Goal: Task Accomplishment & Management: Manage account settings

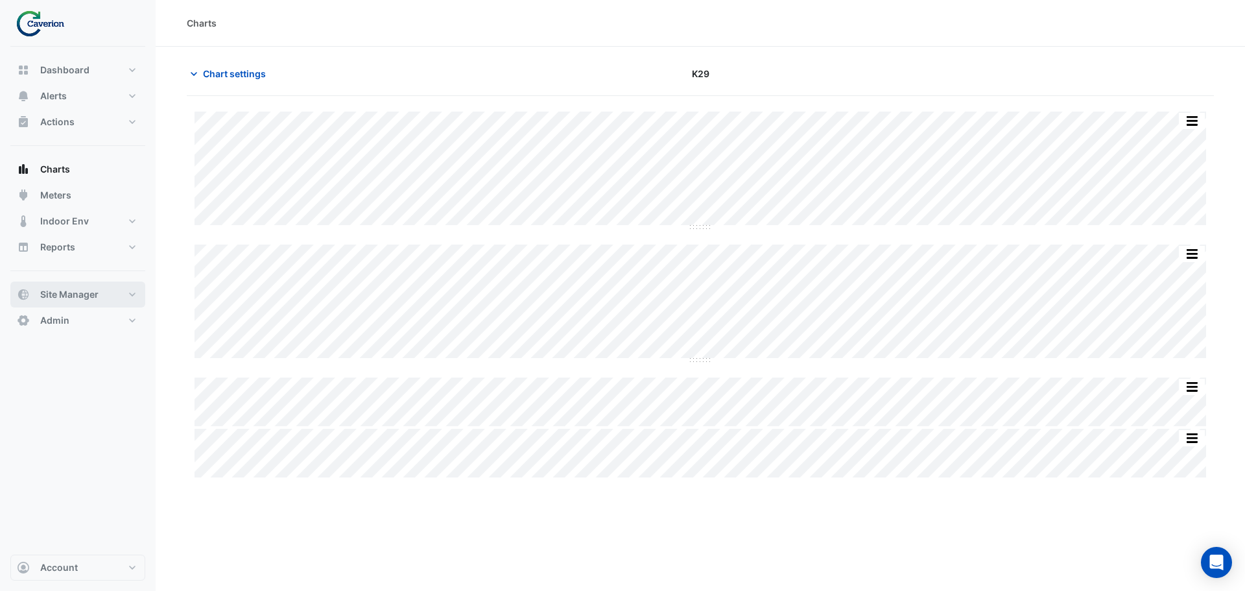
click at [90, 293] on span "Site Manager" at bounding box center [69, 294] width 58 height 13
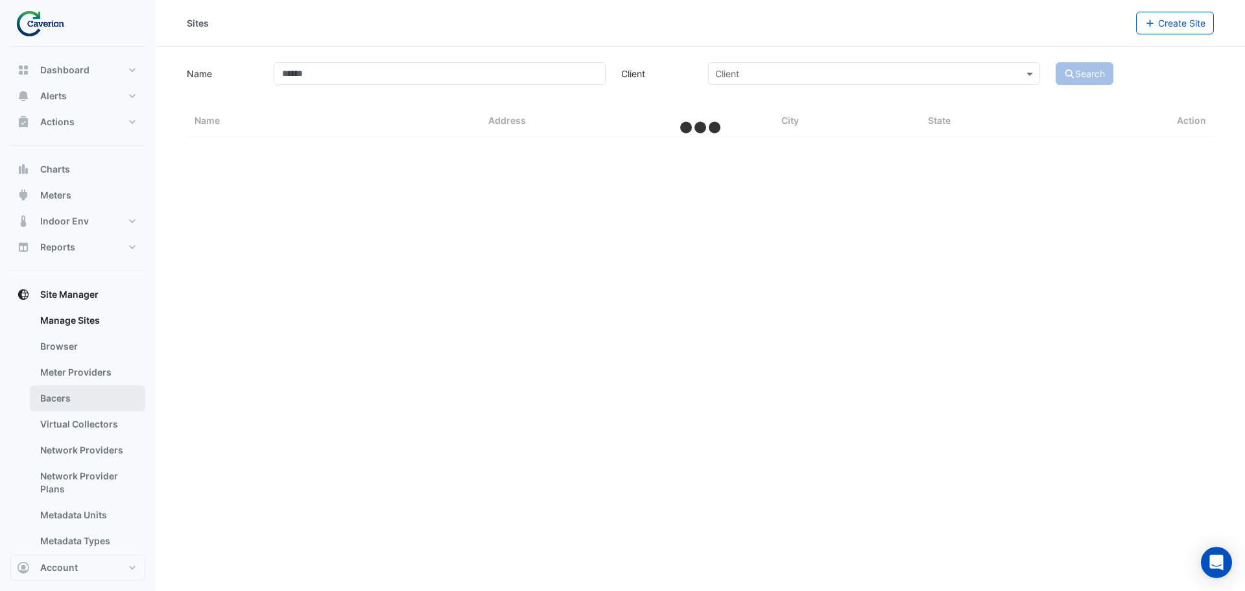
select select "***"
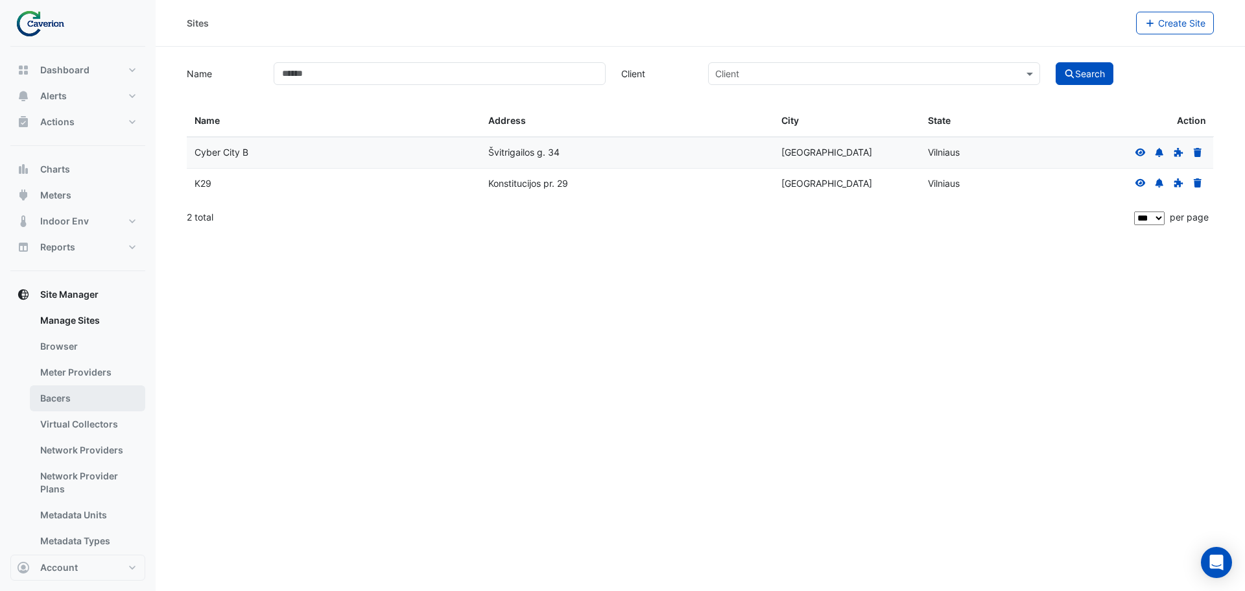
click at [68, 392] on link "Bacers" at bounding box center [87, 398] width 115 height 26
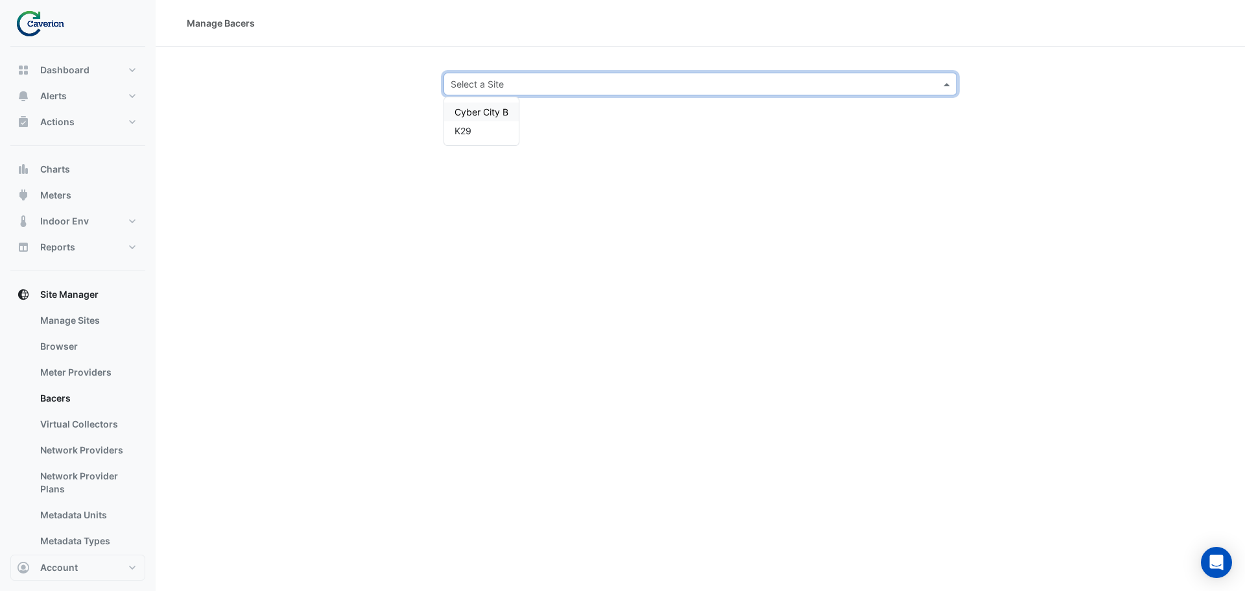
click at [637, 80] on input "text" at bounding box center [687, 85] width 473 height 14
click at [476, 113] on span "Cyber City B" at bounding box center [481, 111] width 54 height 11
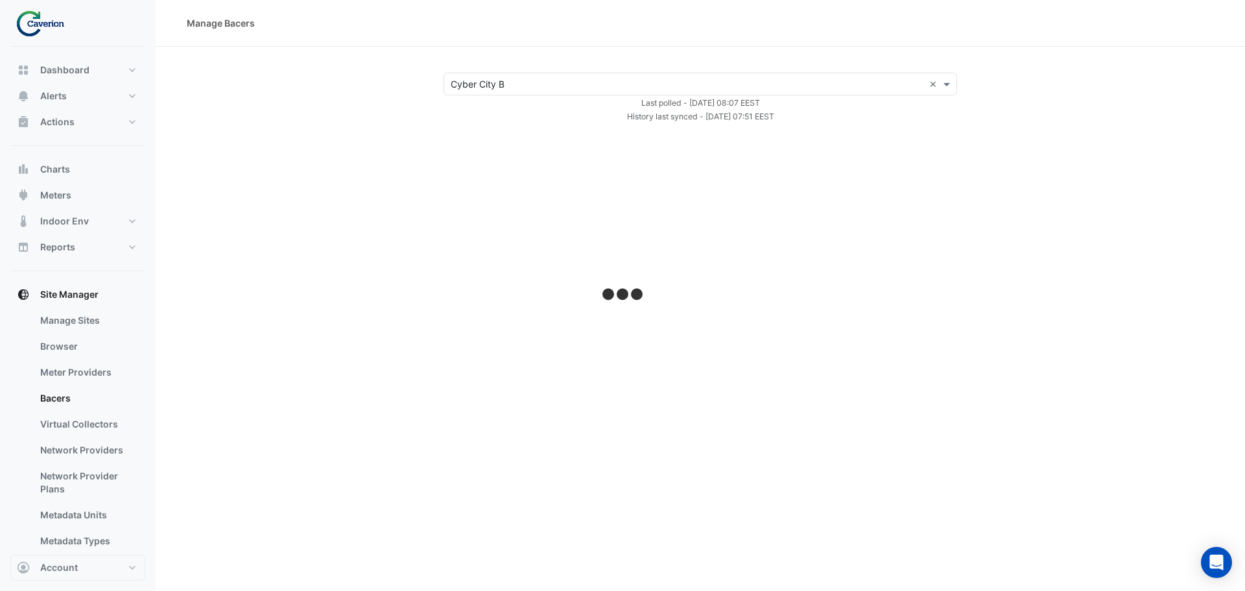
click at [529, 88] on input "text" at bounding box center [687, 85] width 473 height 14
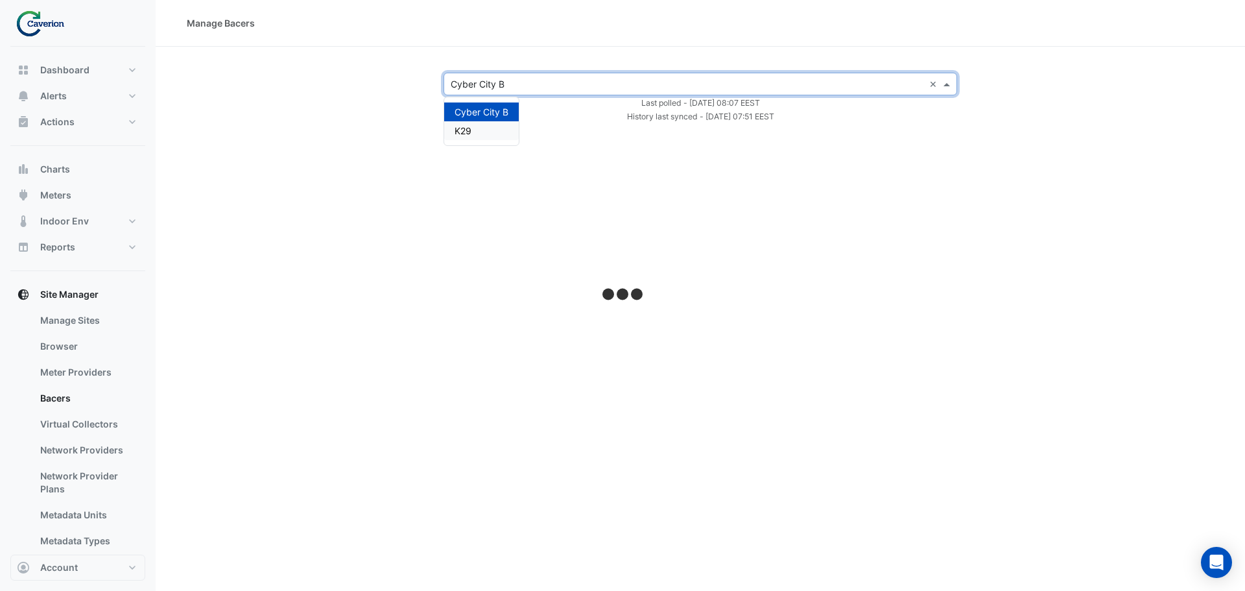
click at [486, 125] on div "K29" at bounding box center [481, 130] width 75 height 19
select select "***"
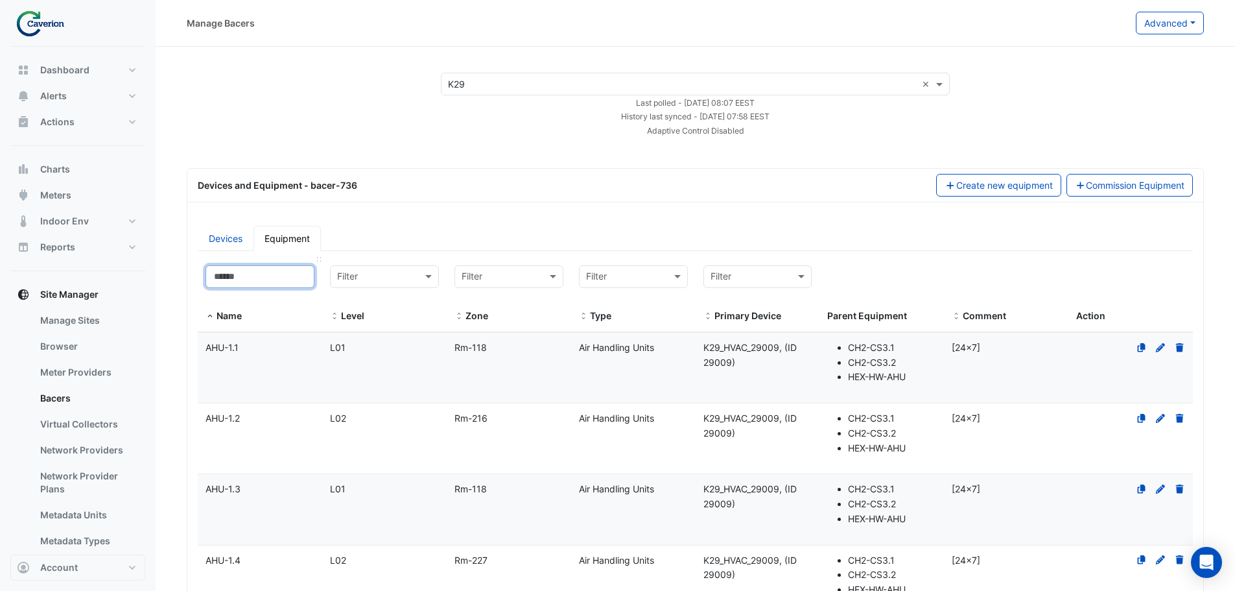
drag, startPoint x: 248, startPoint y: 274, endPoint x: 259, endPoint y: 279, distance: 12.8
click at [248, 276] on input at bounding box center [260, 276] width 109 height 23
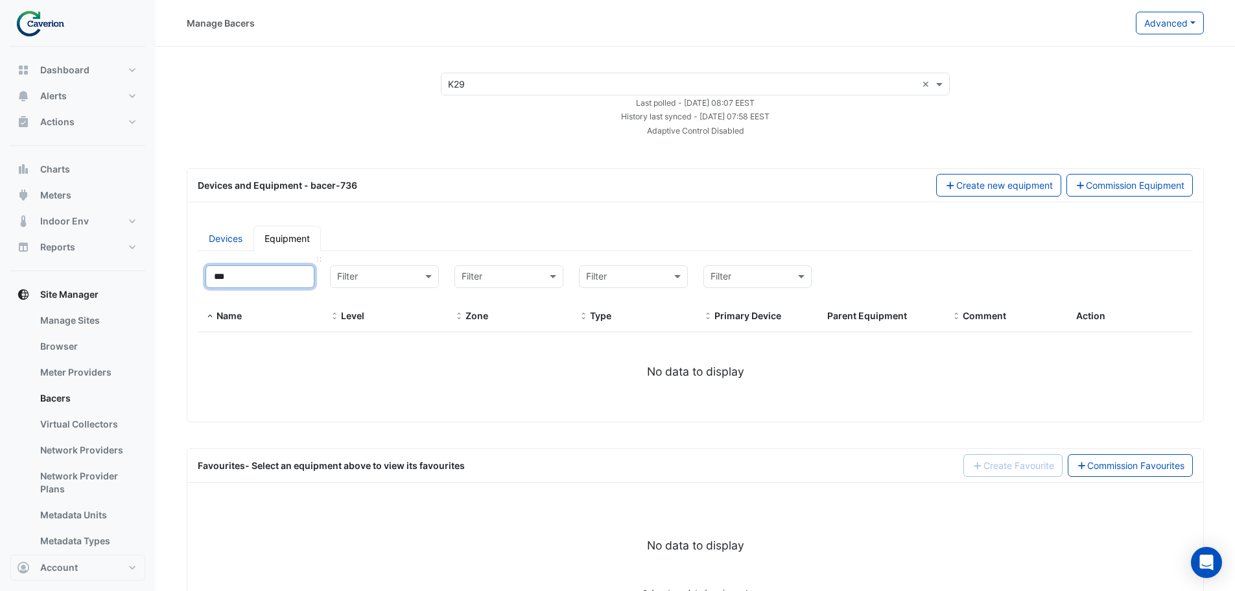
type input "**"
select select "***"
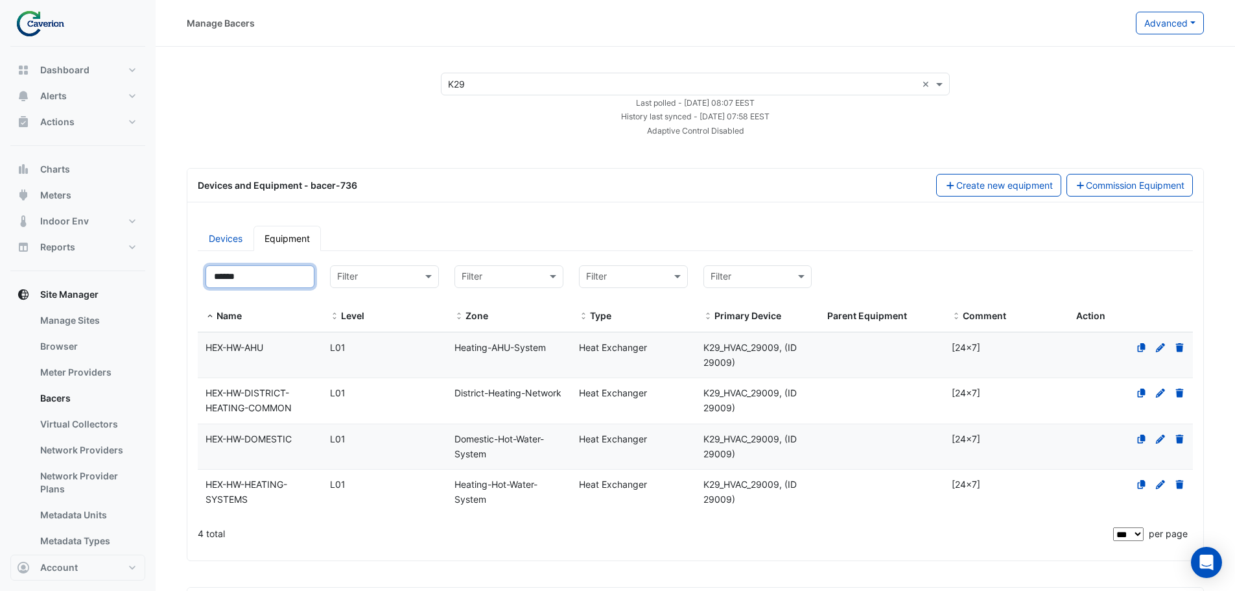
type input "******"
click at [264, 490] on div "HEX-HW-HEATING-SYSTEMS" at bounding box center [260, 492] width 124 height 30
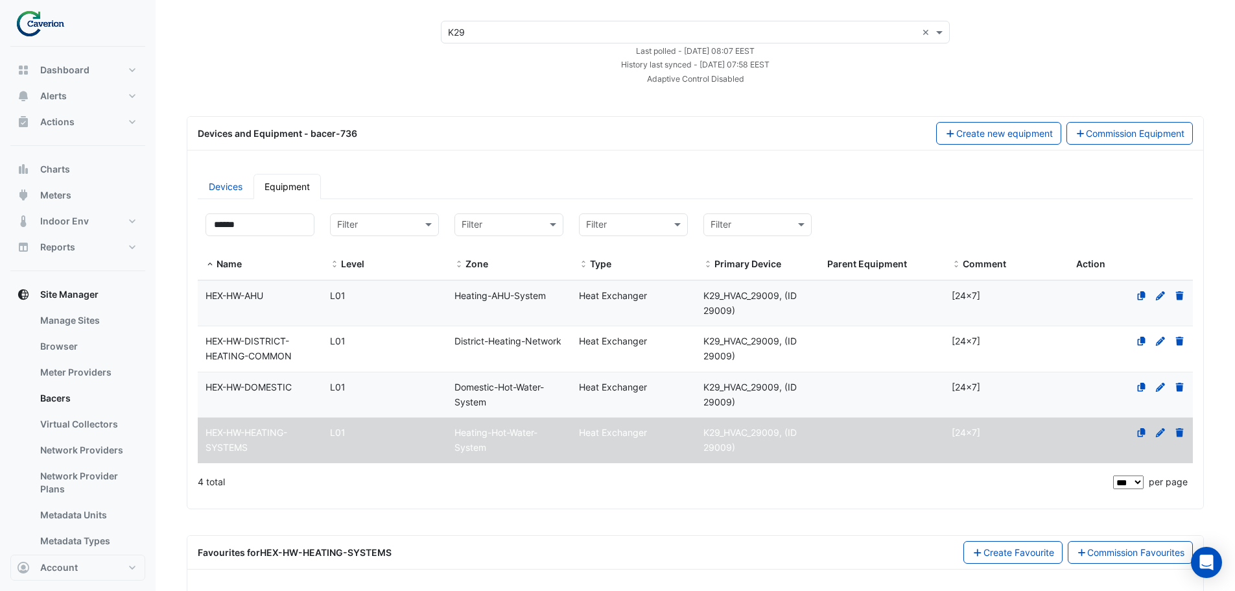
scroll to position [104, 0]
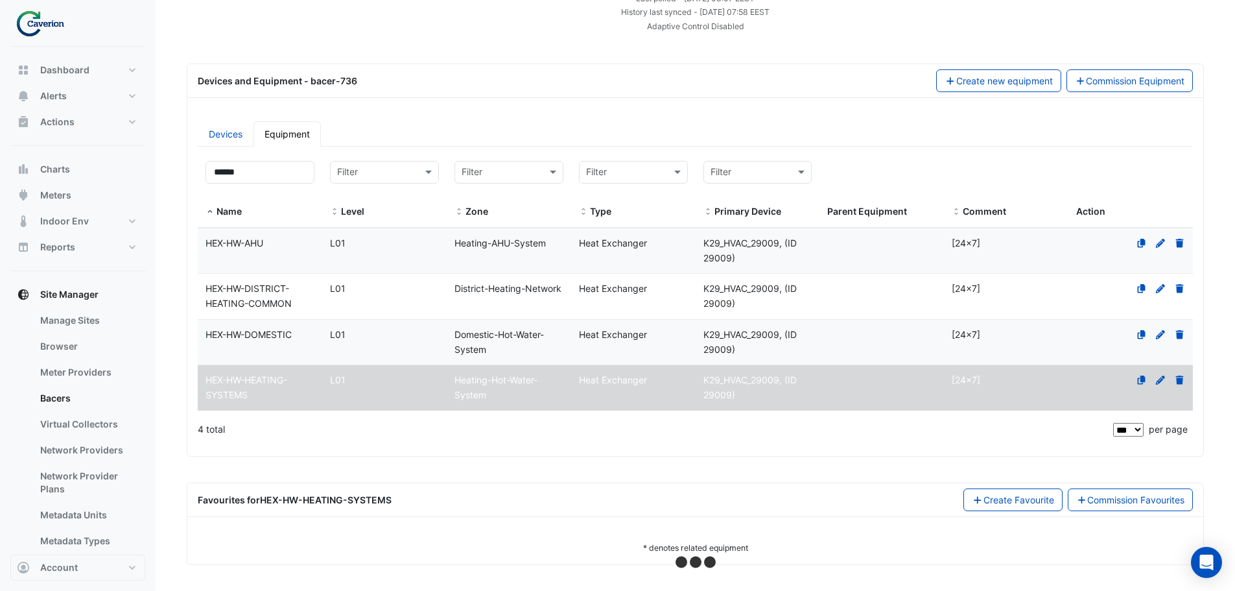
select select "***"
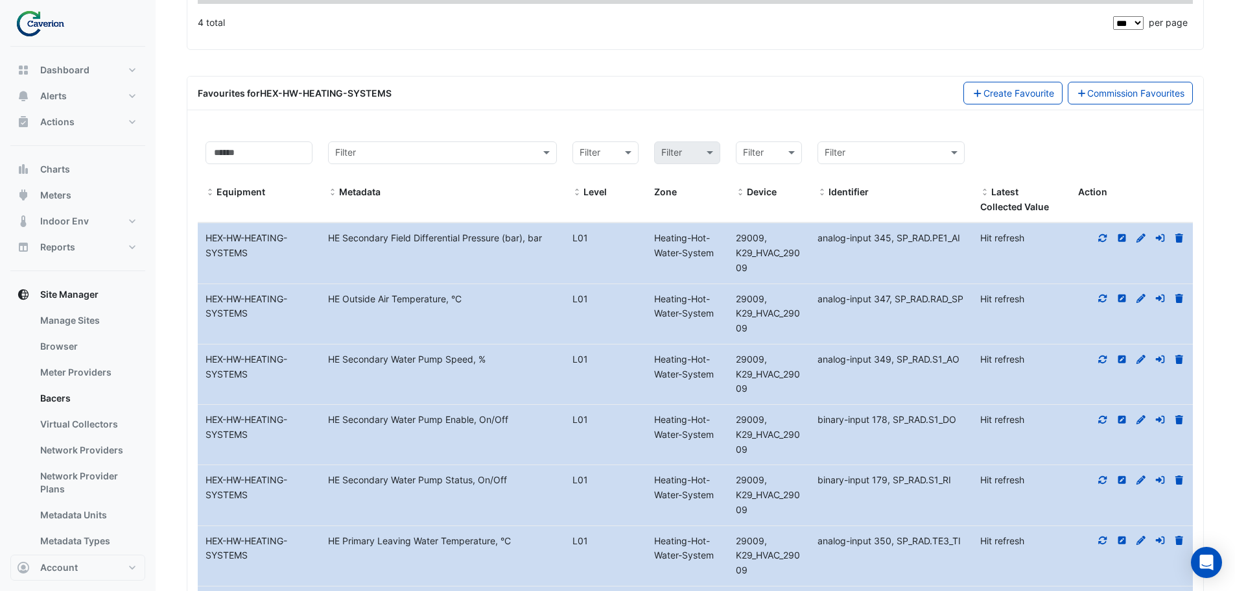
scroll to position [496, 0]
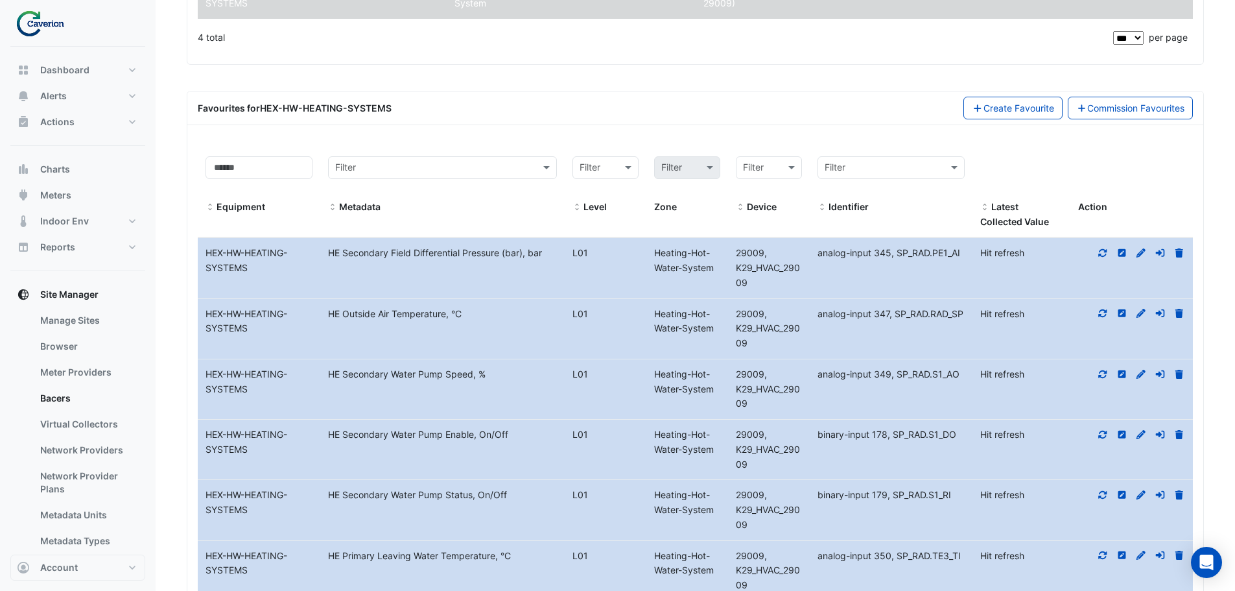
click at [1097, 252] on icon at bounding box center [1103, 252] width 12 height 9
click at [1101, 315] on icon at bounding box center [1103, 313] width 12 height 9
drag, startPoint x: 1105, startPoint y: 372, endPoint x: 1104, endPoint y: 384, distance: 12.3
click at [1105, 374] on icon at bounding box center [1103, 374] width 12 height 9
drag, startPoint x: 1097, startPoint y: 435, endPoint x: 1101, endPoint y: 440, distance: 6.9
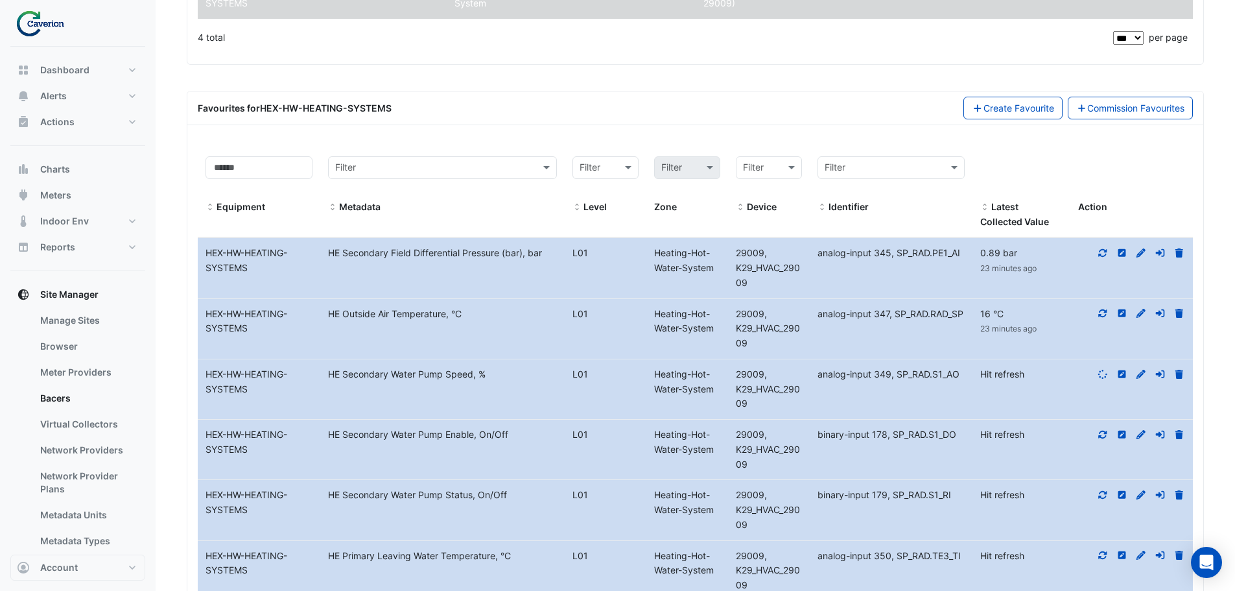
click at [1097, 436] on icon at bounding box center [1103, 434] width 12 height 9
click at [1099, 493] on icon at bounding box center [1103, 494] width 12 height 9
click at [1101, 559] on icon at bounding box center [1103, 554] width 12 height 9
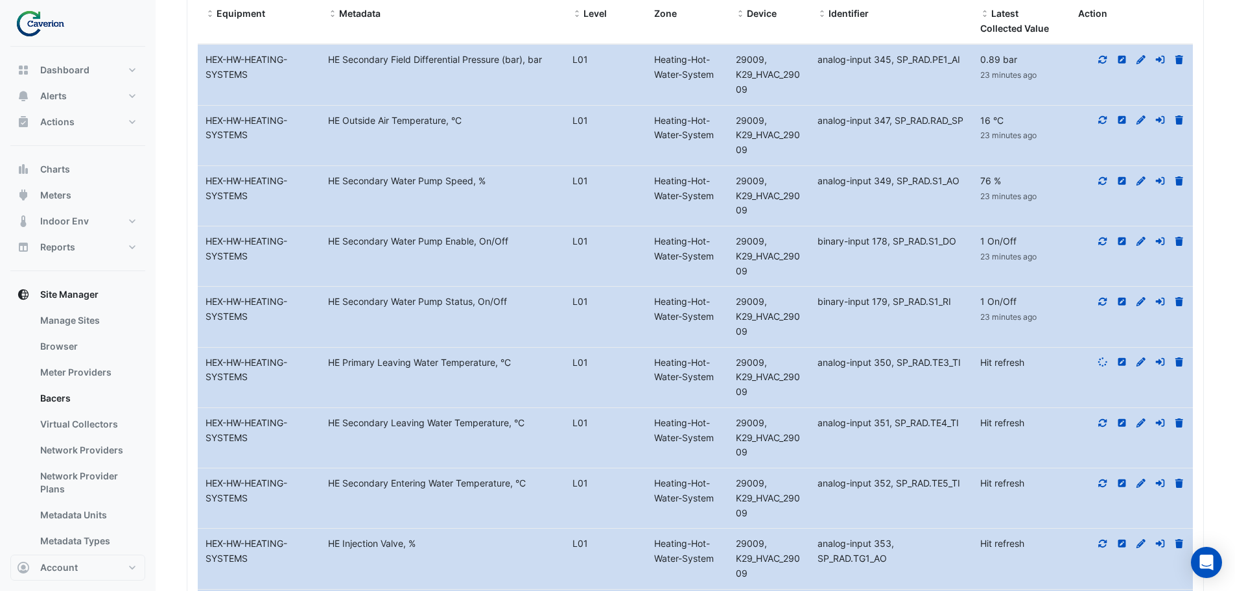
scroll to position [690, 0]
click at [1103, 423] on icon at bounding box center [1103, 421] width 12 height 9
click at [1103, 482] on icon at bounding box center [1103, 481] width 12 height 9
click at [1105, 542] on icon at bounding box center [1103, 541] width 12 height 9
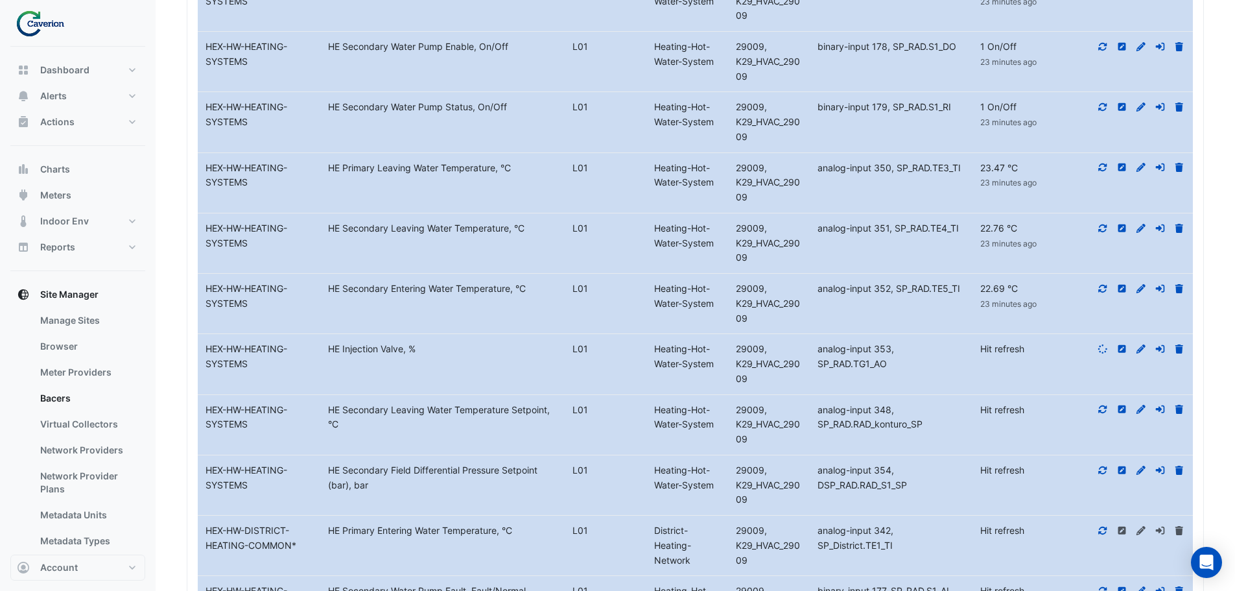
scroll to position [885, 0]
drag, startPoint x: 1103, startPoint y: 408, endPoint x: 1109, endPoint y: 442, distance: 34.9
click at [1103, 411] on icon at bounding box center [1103, 407] width 12 height 9
drag, startPoint x: 1102, startPoint y: 471, endPoint x: 1107, endPoint y: 502, distance: 30.9
click at [1102, 472] on icon at bounding box center [1103, 468] width 8 height 8
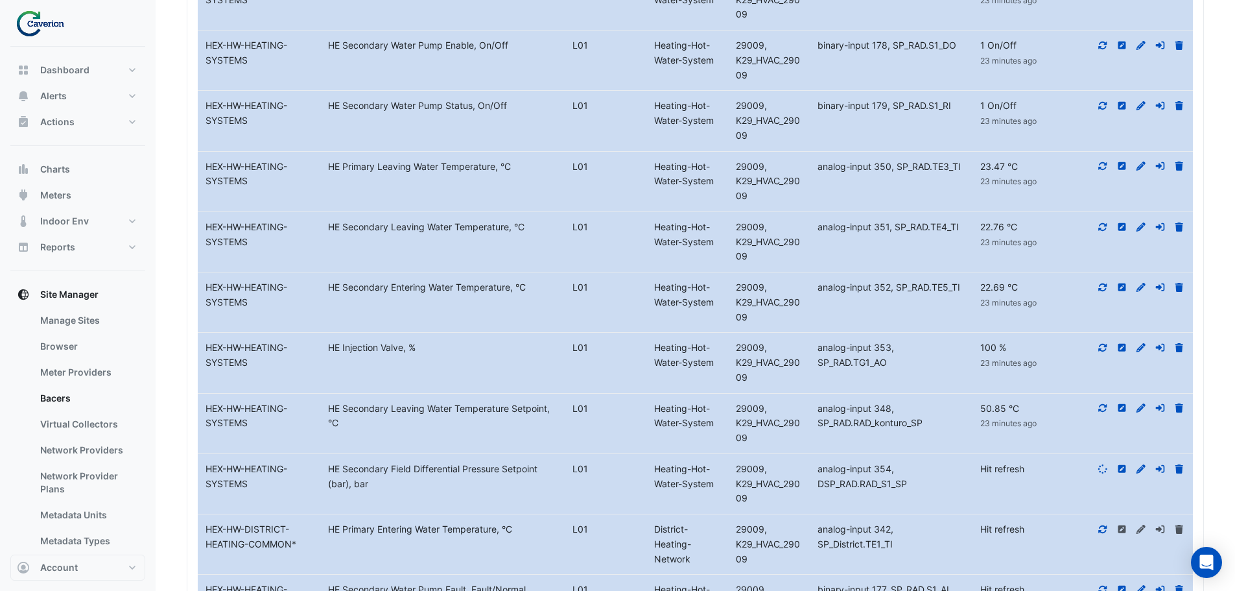
click at [1100, 530] on icon at bounding box center [1103, 529] width 8 height 8
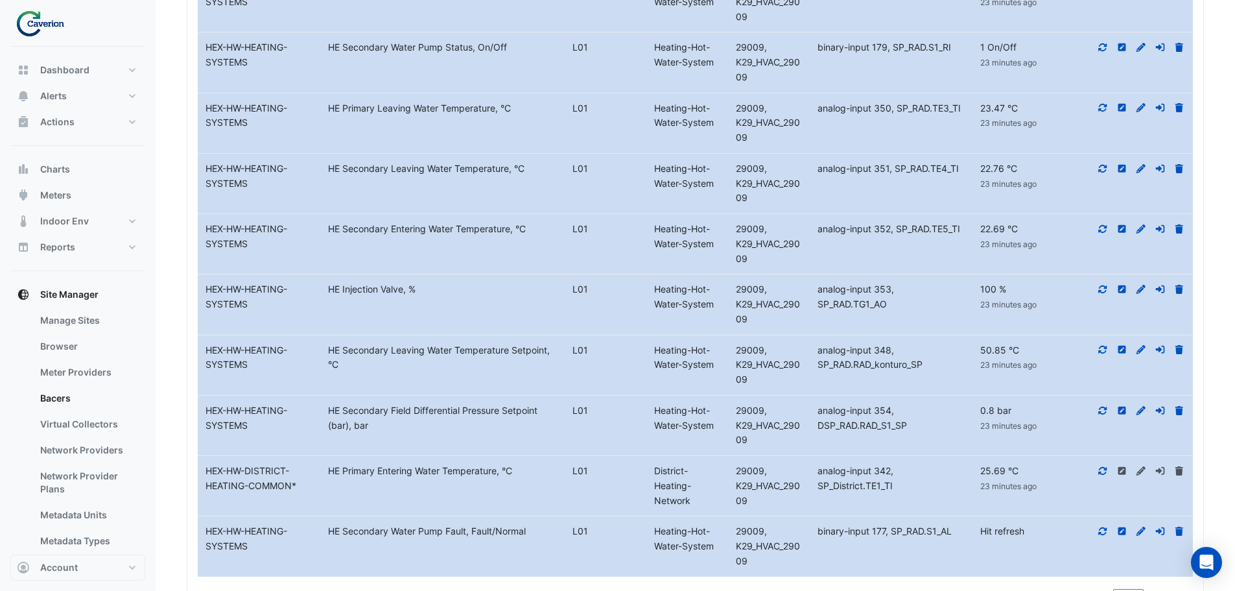
scroll to position [1015, 0]
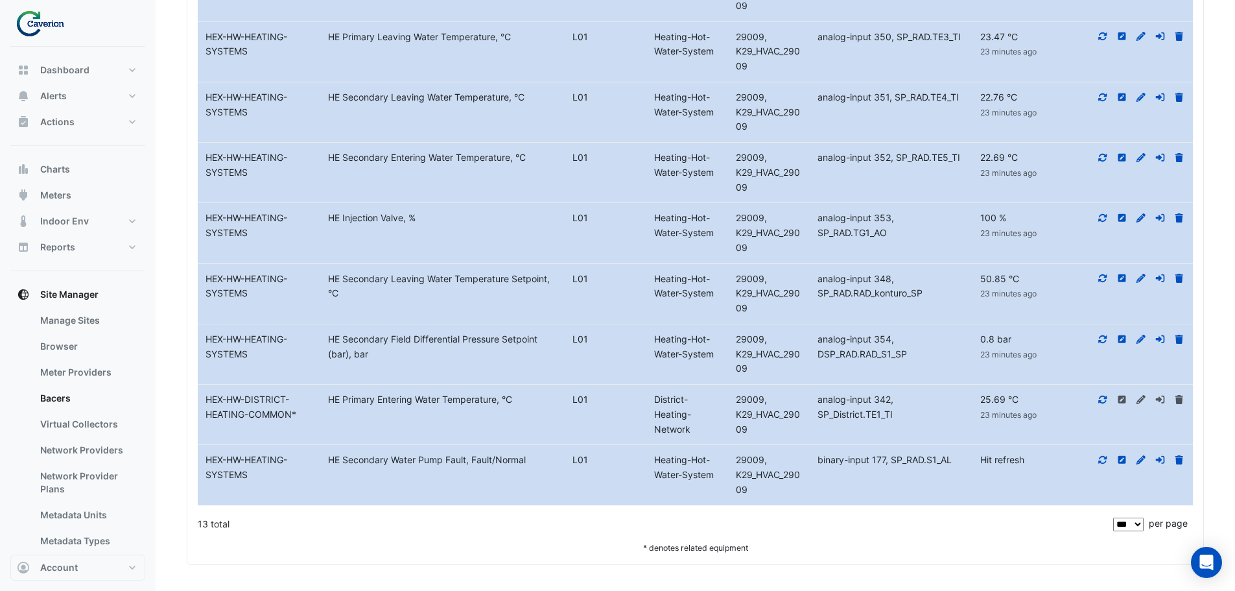
click at [1099, 458] on icon at bounding box center [1103, 459] width 12 height 9
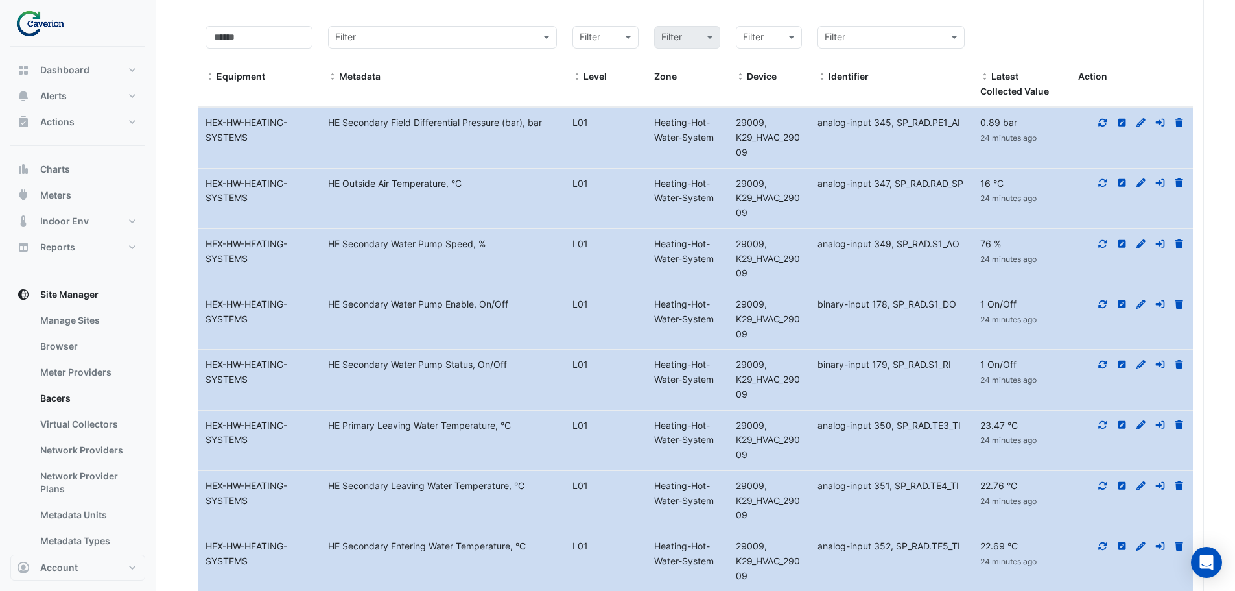
scroll to position [626, 0]
click at [60, 98] on span "Alerts" at bounding box center [53, 95] width 27 height 13
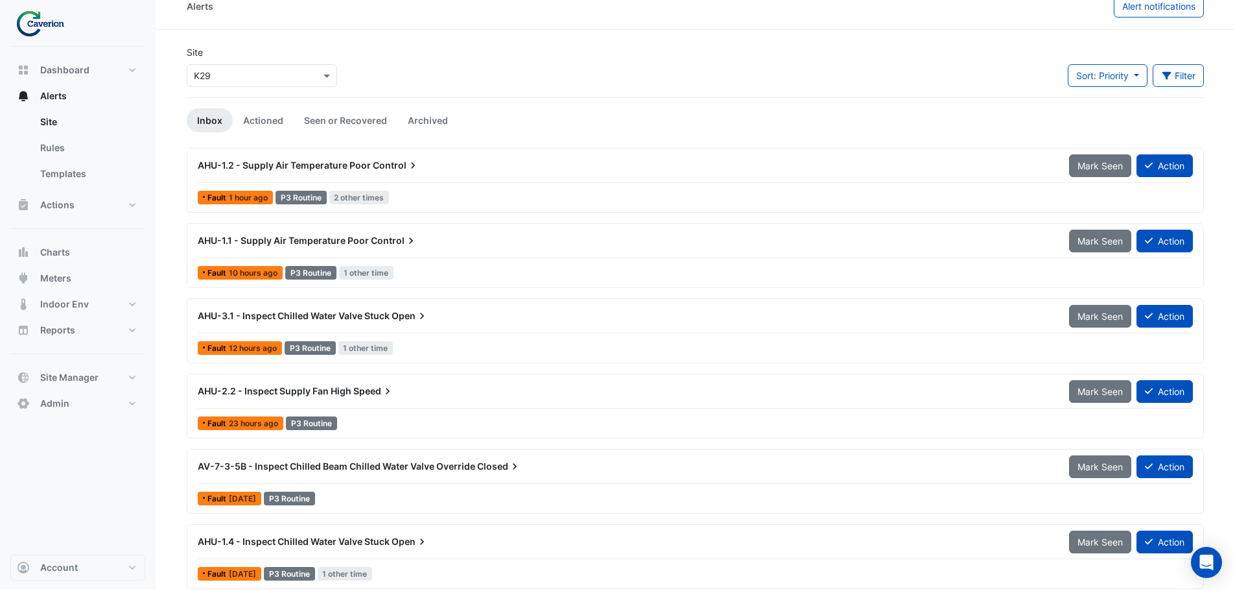
scroll to position [25, 0]
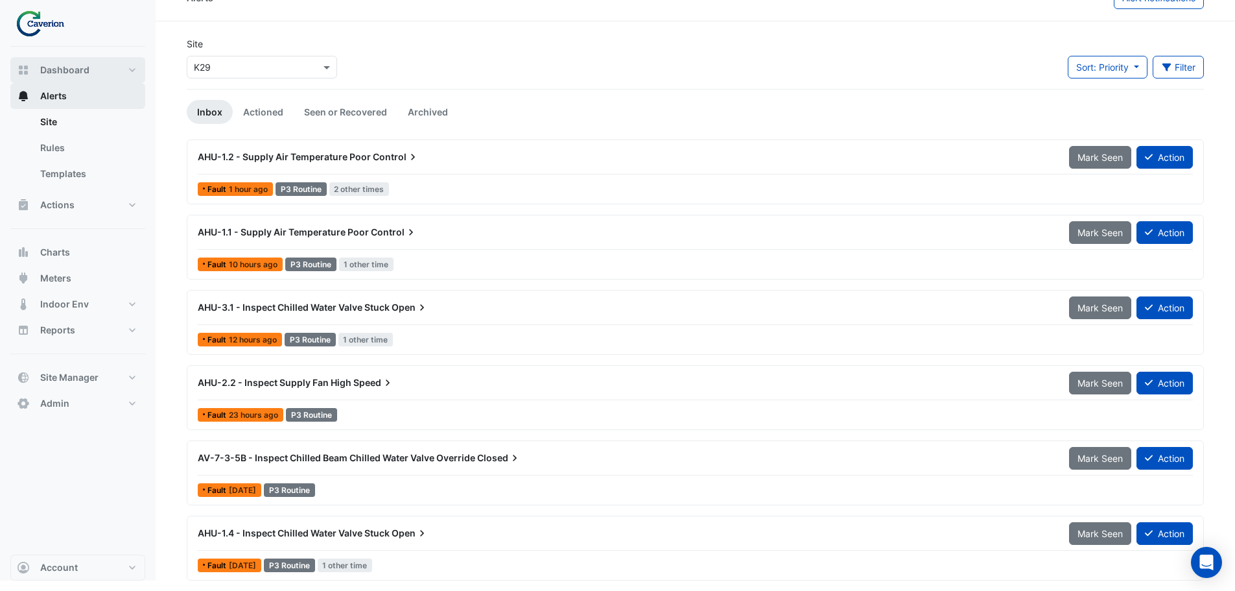
drag, startPoint x: 65, startPoint y: 70, endPoint x: 88, endPoint y: 107, distance: 43.4
click at [65, 70] on span "Dashboard" at bounding box center [64, 70] width 49 height 13
select select "***"
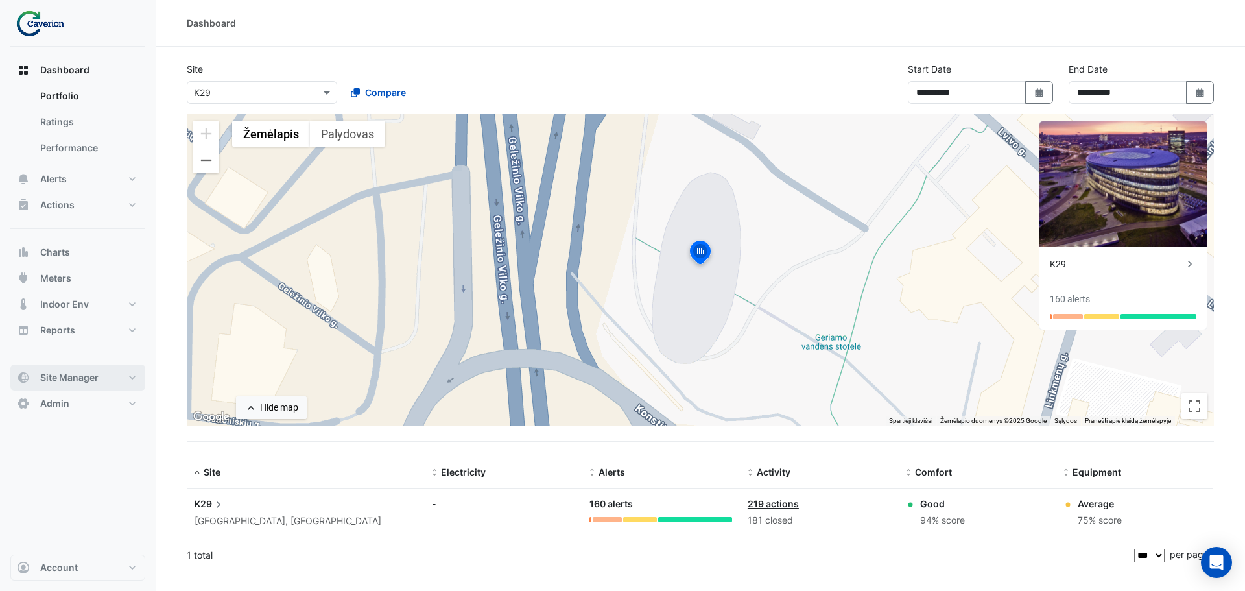
click at [88, 370] on button "Site Manager" at bounding box center [77, 377] width 135 height 26
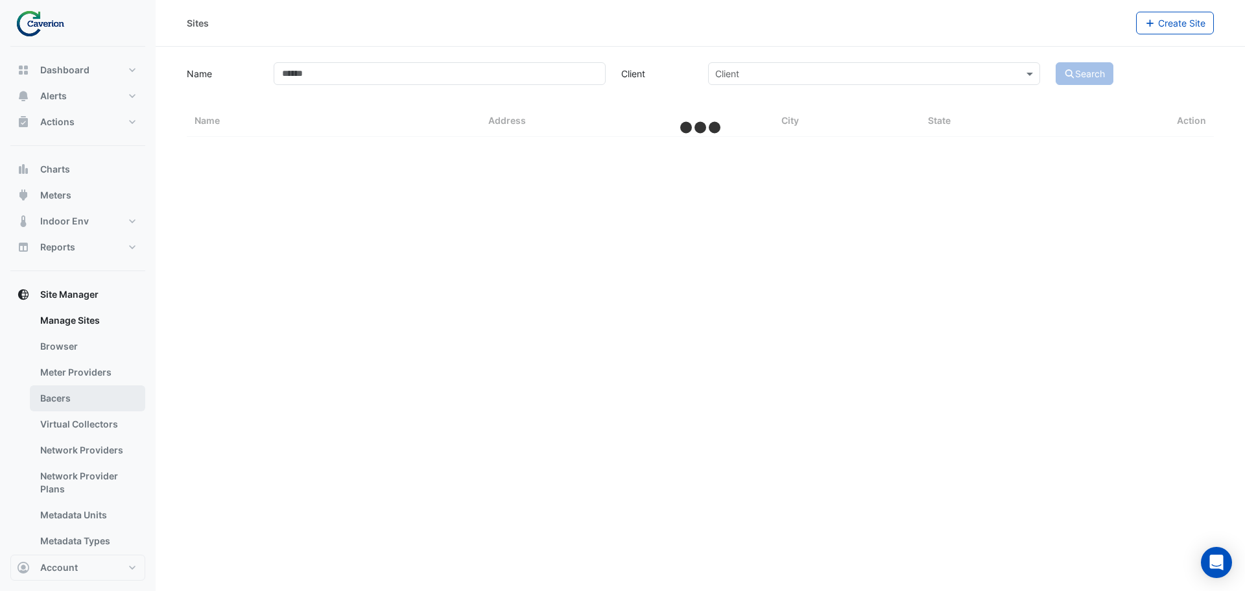
click at [59, 397] on link "Bacers" at bounding box center [87, 398] width 115 height 26
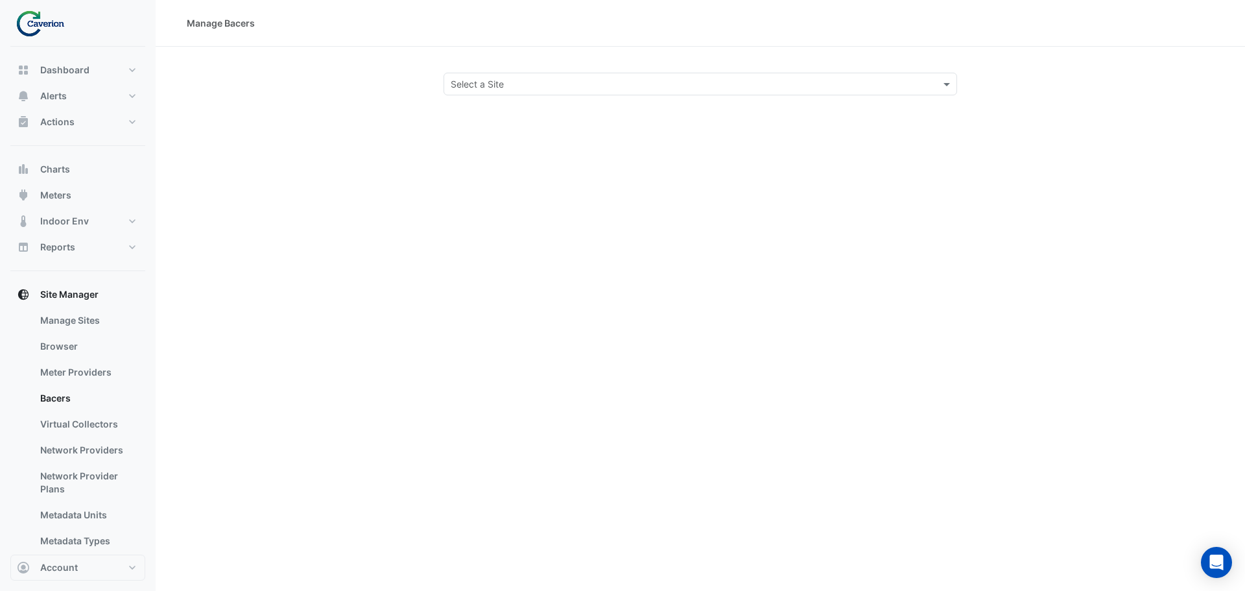
click at [550, 78] on input "text" at bounding box center [687, 85] width 473 height 14
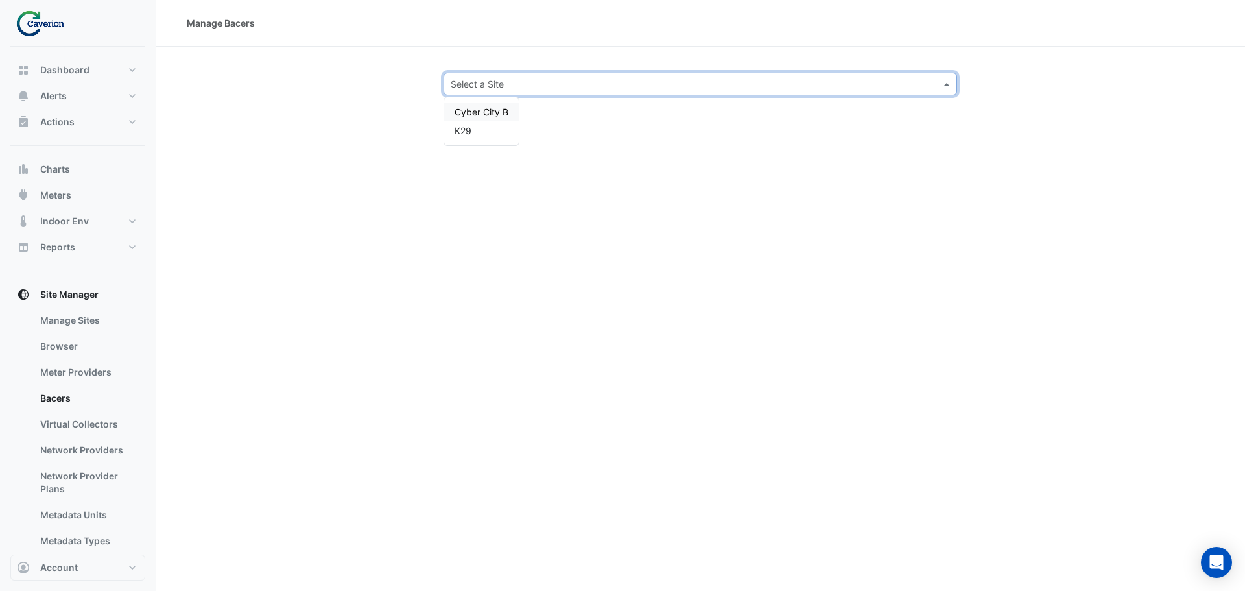
click at [490, 107] on span "Cyber City B" at bounding box center [481, 111] width 54 height 11
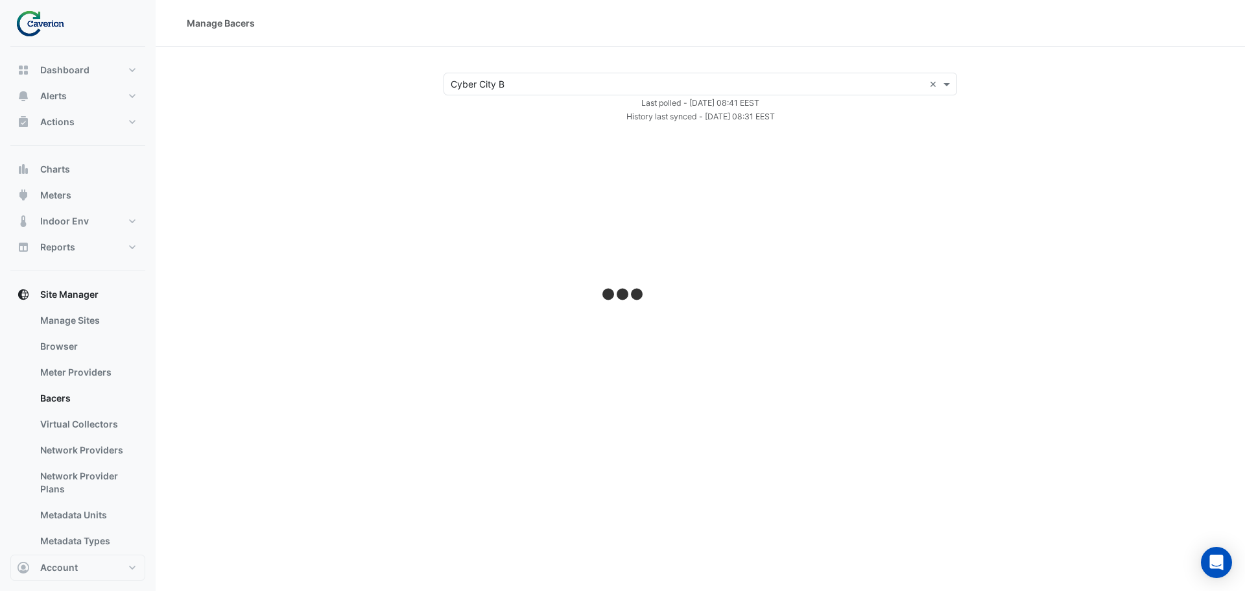
select select "***"
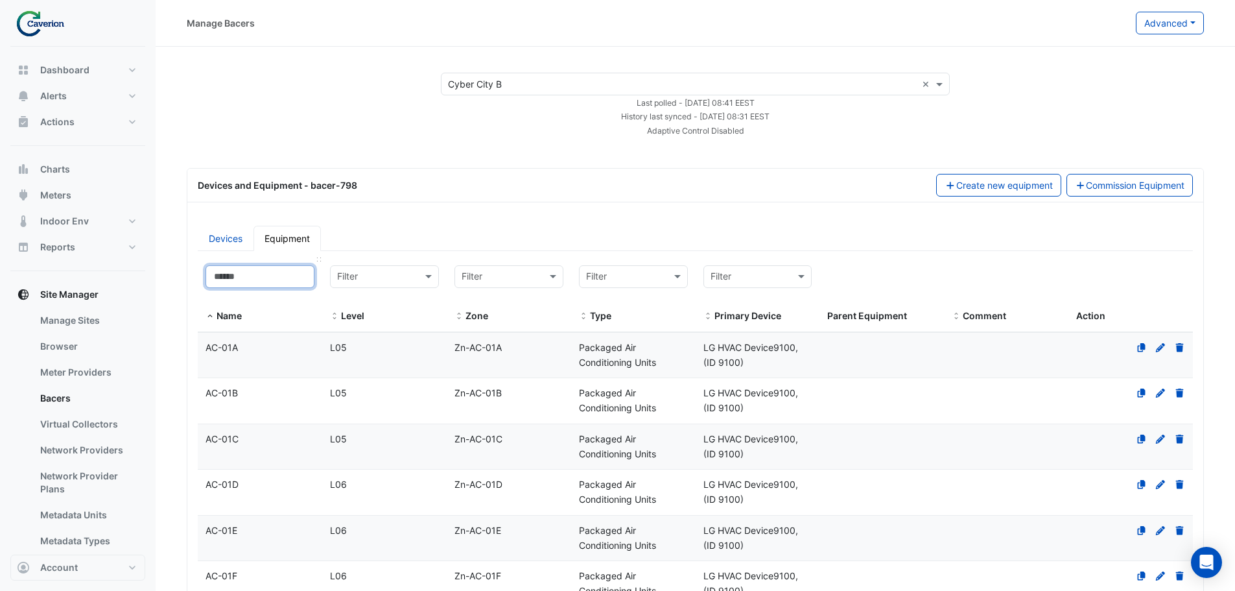
click at [248, 282] on input at bounding box center [260, 276] width 109 height 23
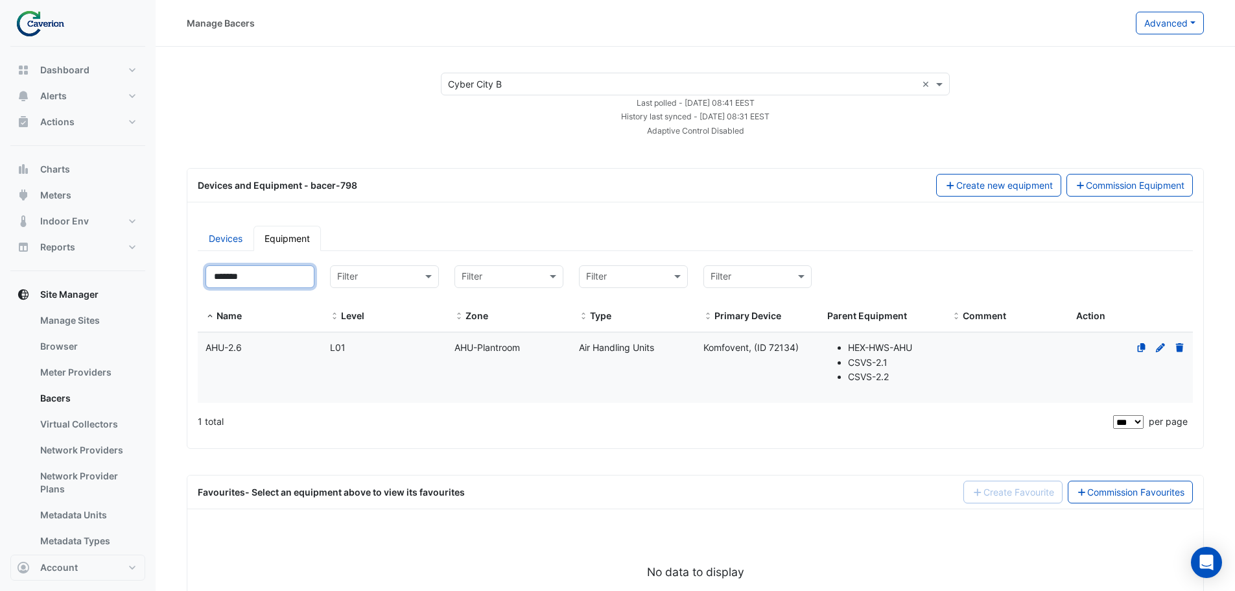
type input "*******"
click at [447, 351] on div "AHU-Plantroom" at bounding box center [509, 347] width 124 height 15
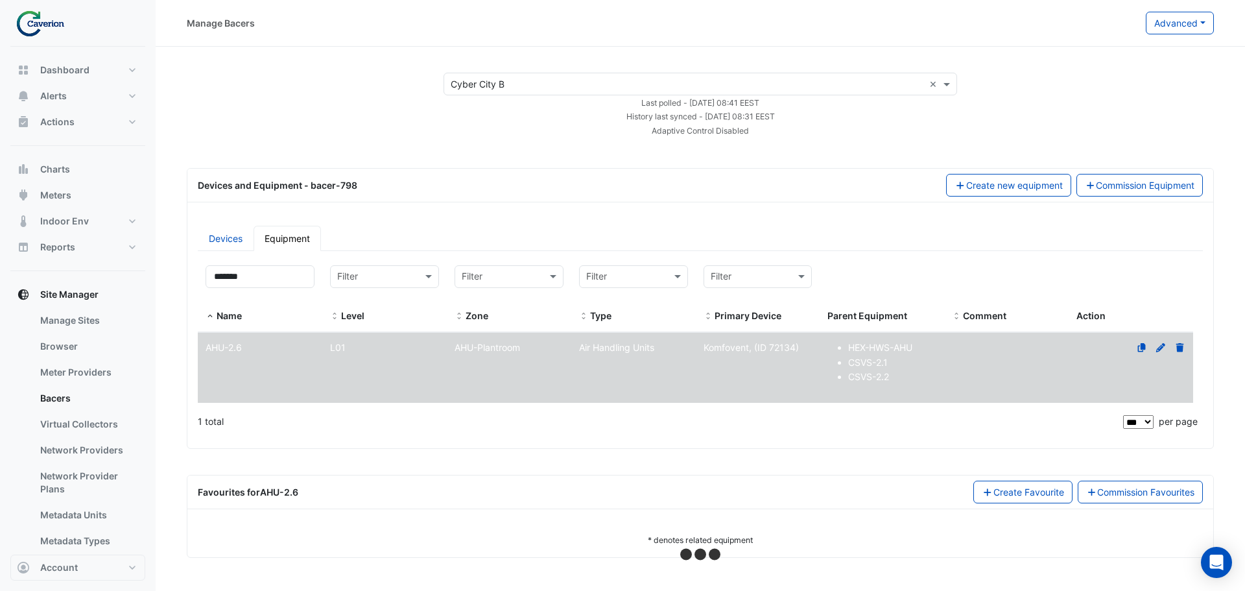
select select "***"
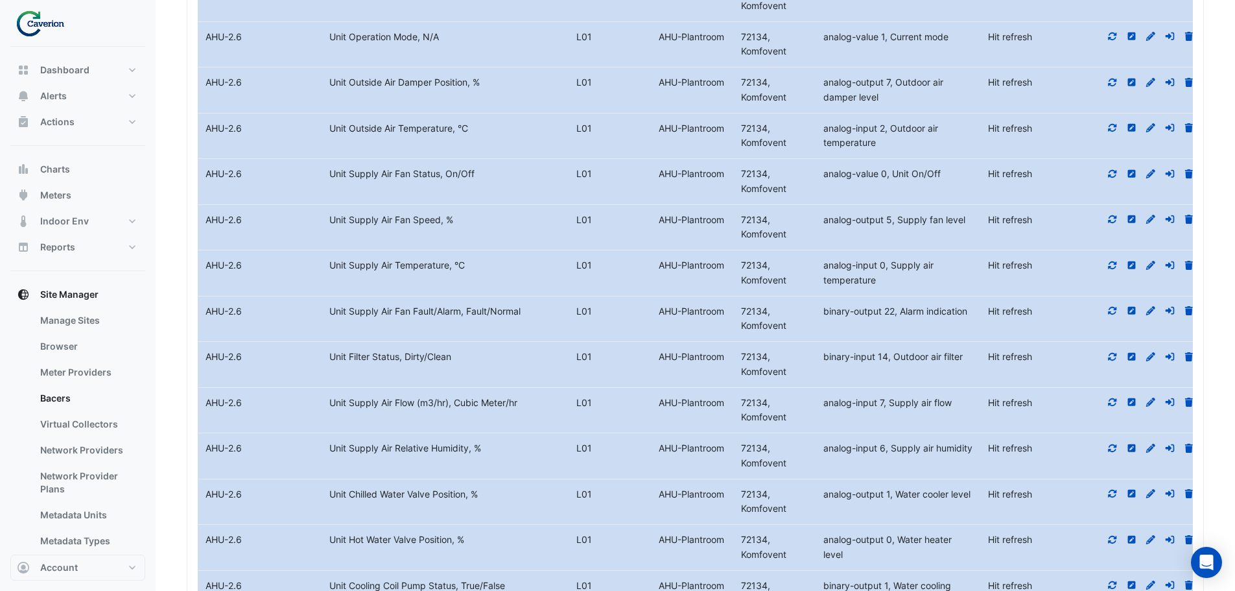
scroll to position [713, 0]
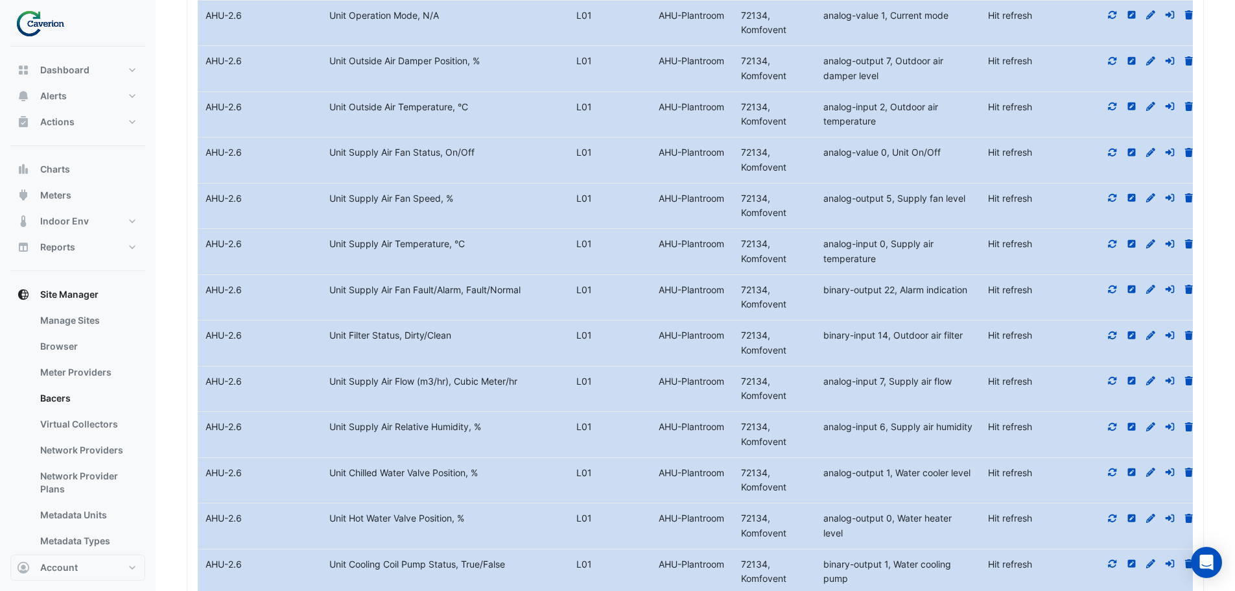
click at [1112, 244] on icon at bounding box center [1113, 243] width 12 height 9
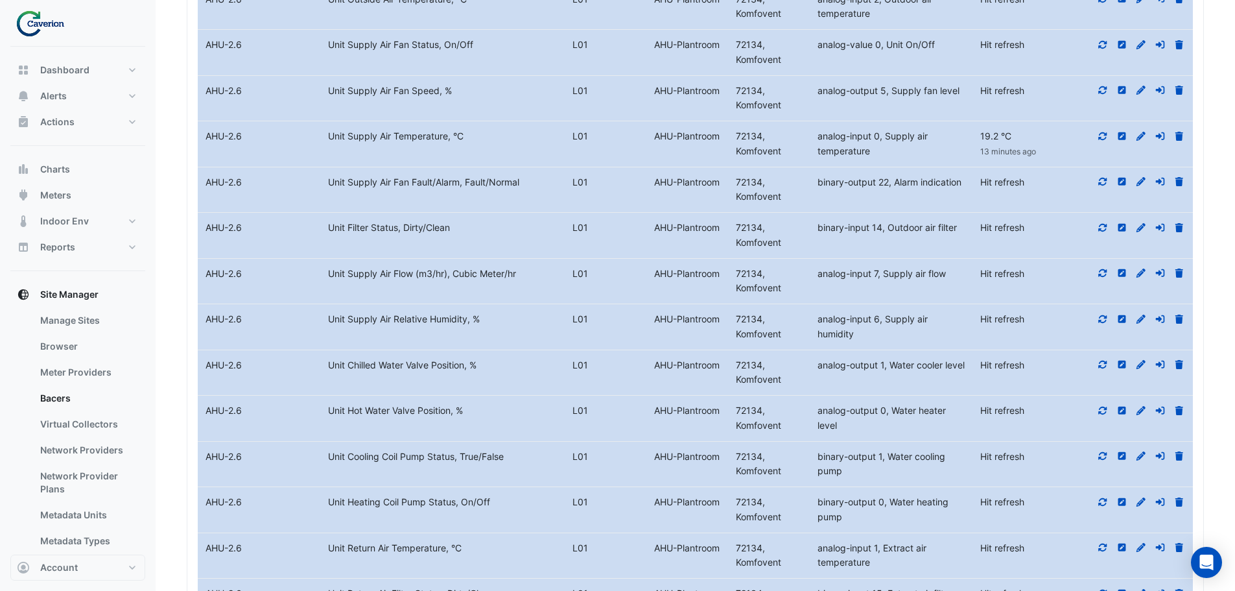
scroll to position [843, 0]
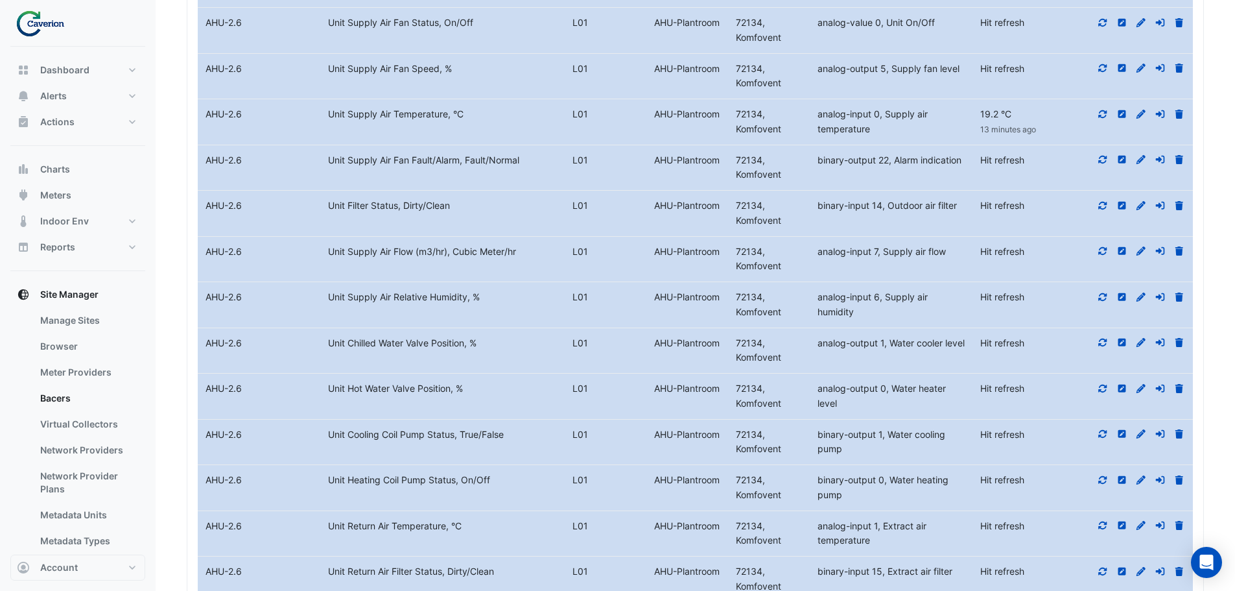
click at [1099, 296] on icon at bounding box center [1103, 296] width 12 height 9
click at [1106, 344] on icon at bounding box center [1103, 342] width 8 height 8
click at [1102, 389] on icon at bounding box center [1103, 388] width 12 height 9
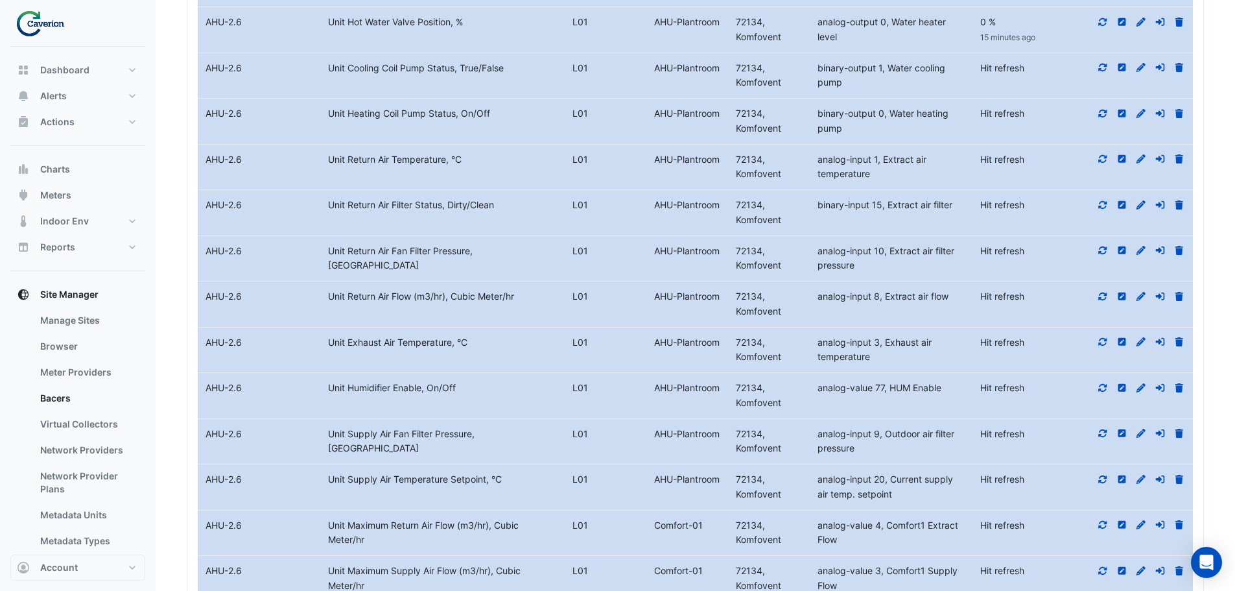
scroll to position [1232, 0]
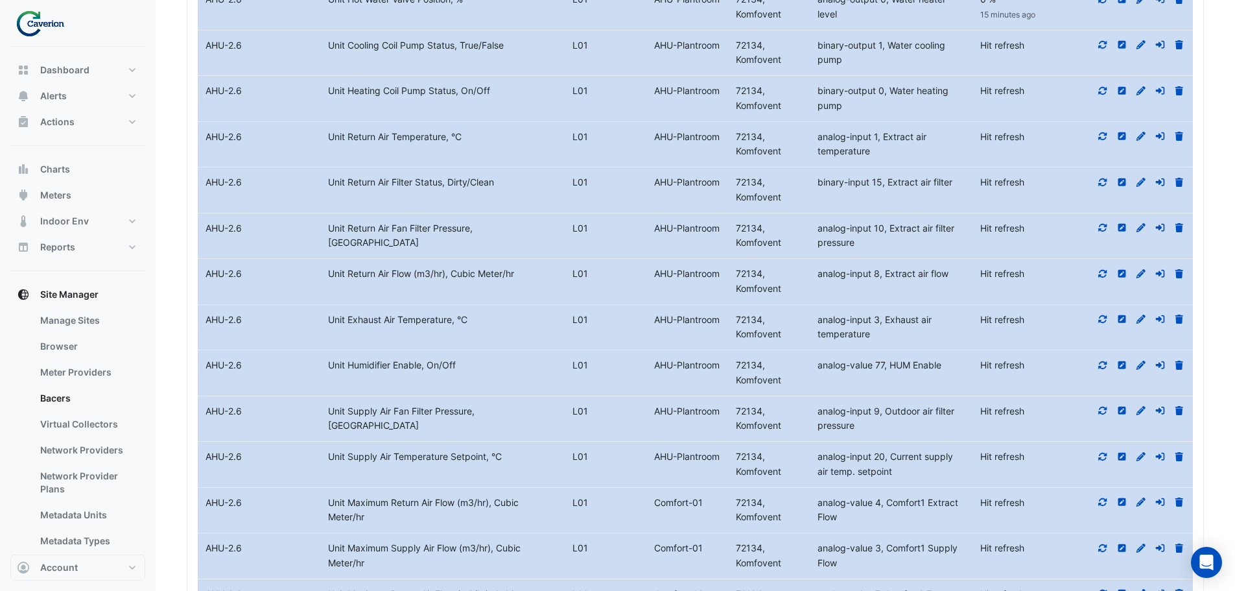
click at [1104, 324] on fa-icon at bounding box center [1103, 319] width 12 height 11
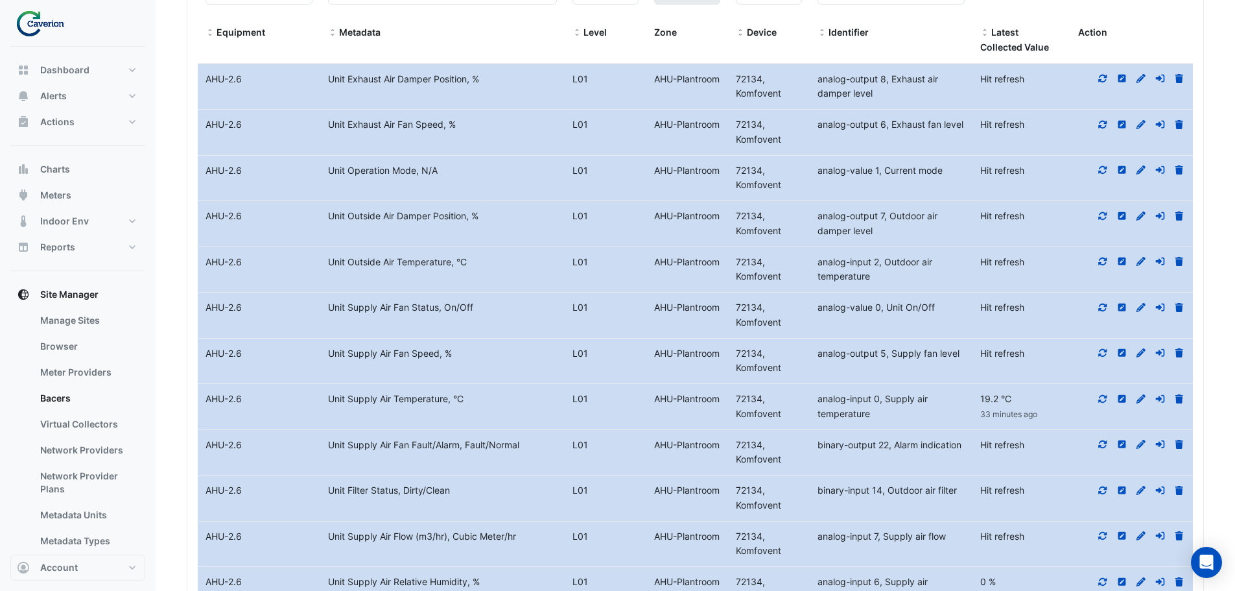
scroll to position [324, 0]
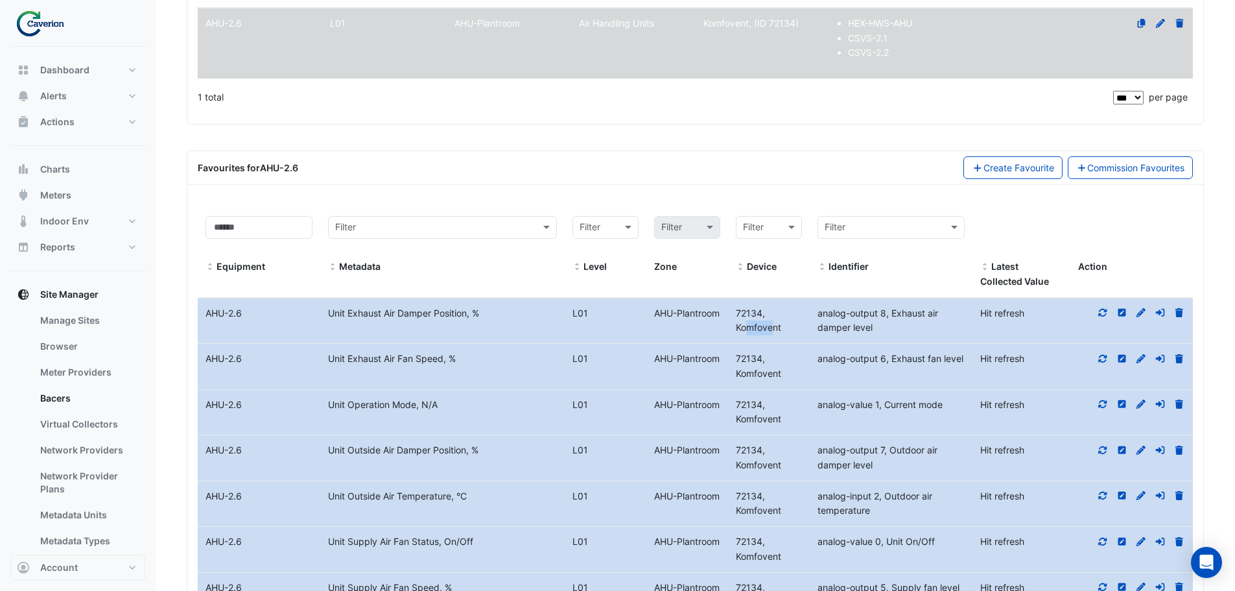
drag, startPoint x: 752, startPoint y: 317, endPoint x: 733, endPoint y: 314, distance: 19.0
click at [733, 314] on div "72134, Komfovent" at bounding box center [769, 321] width 82 height 30
copy span "72134"
drag, startPoint x: 864, startPoint y: 147, endPoint x: 865, endPoint y: 136, distance: 10.5
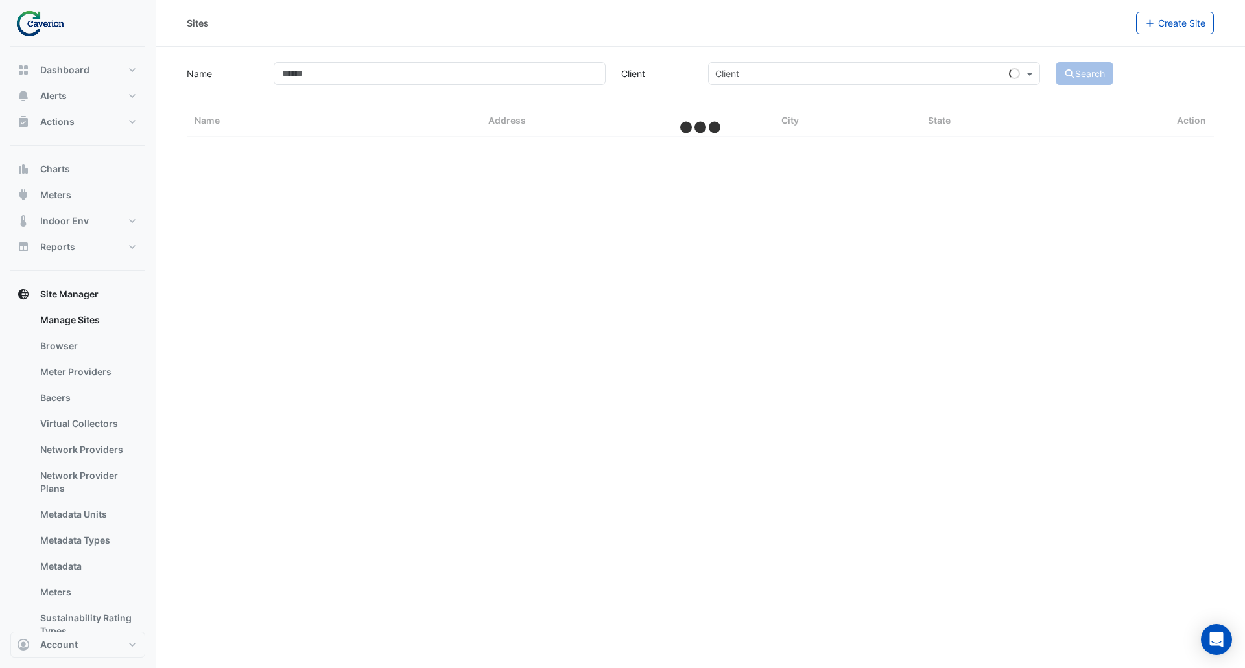
select select "***"
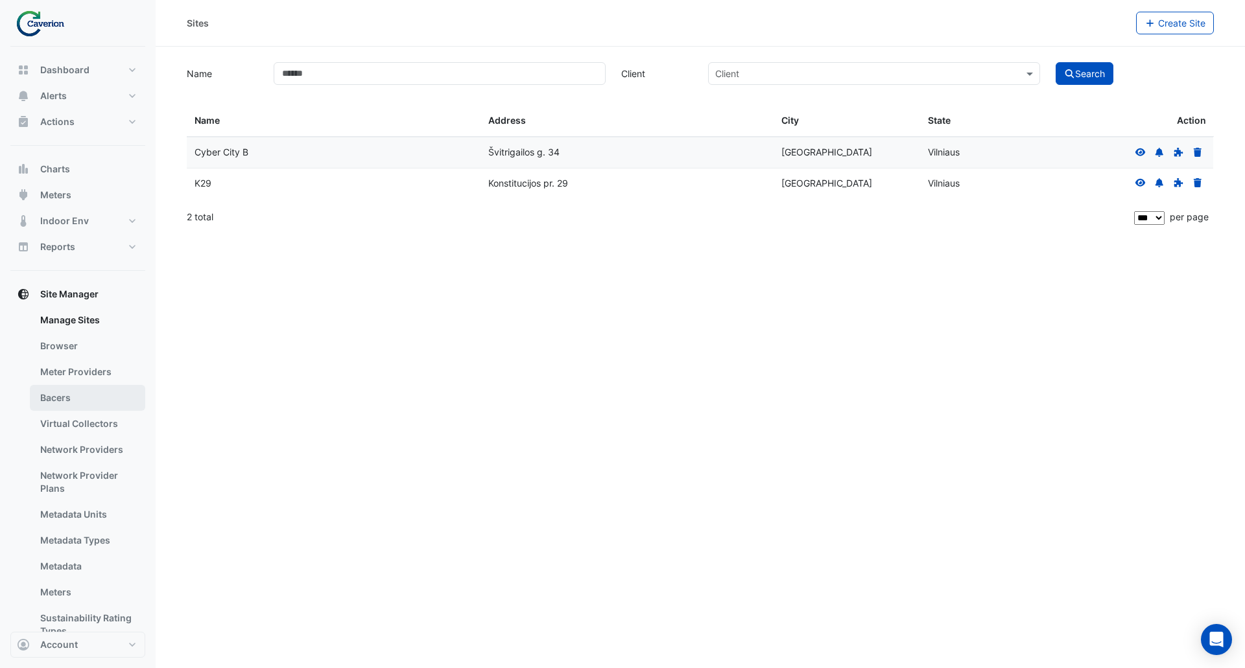
click at [58, 394] on link "Bacers" at bounding box center [87, 398] width 115 height 26
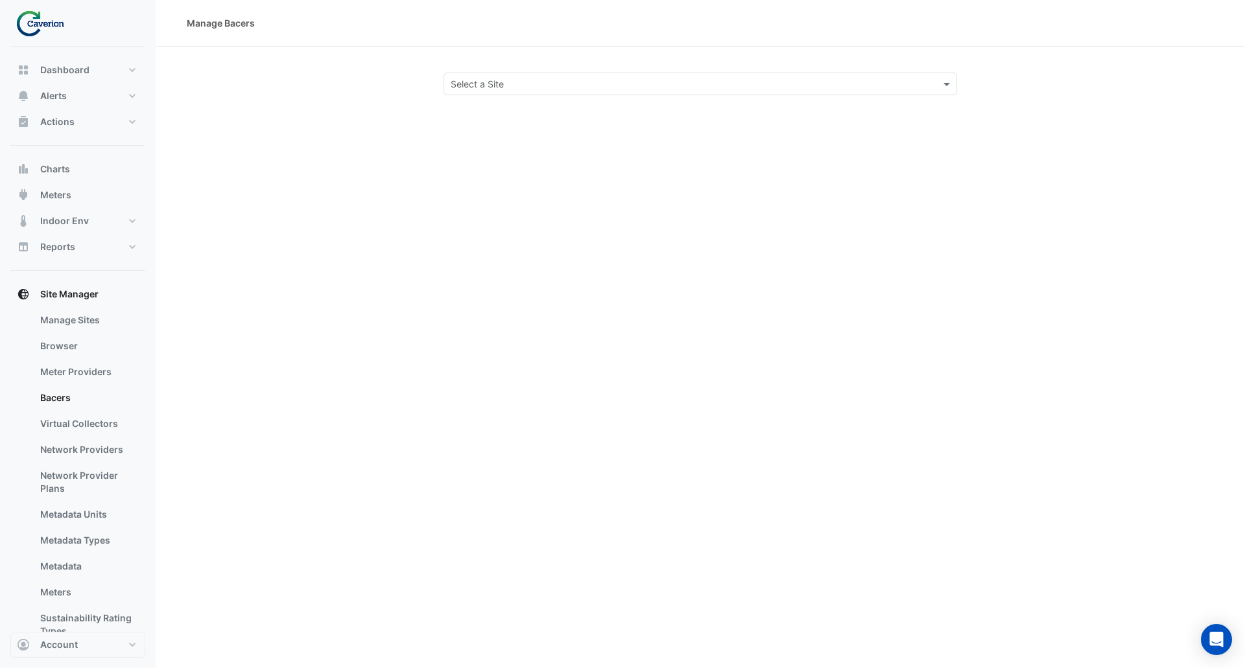
click at [550, 78] on input "text" at bounding box center [687, 85] width 473 height 14
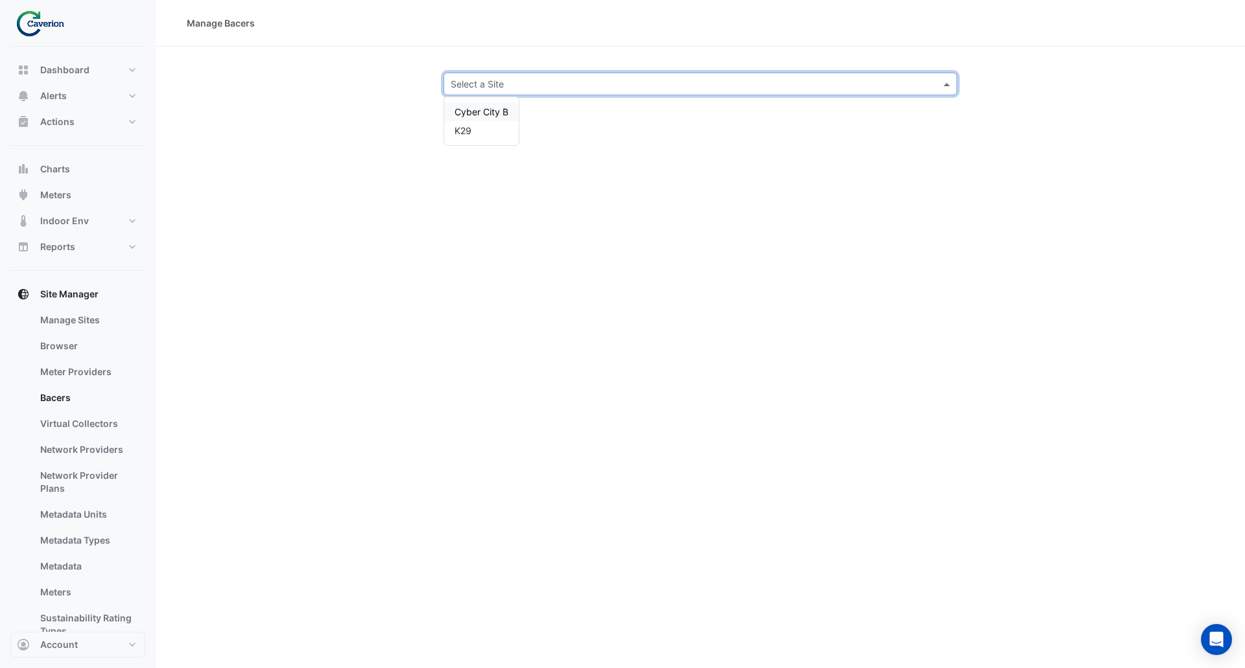
click at [489, 106] on div "Cyber City B" at bounding box center [481, 111] width 75 height 19
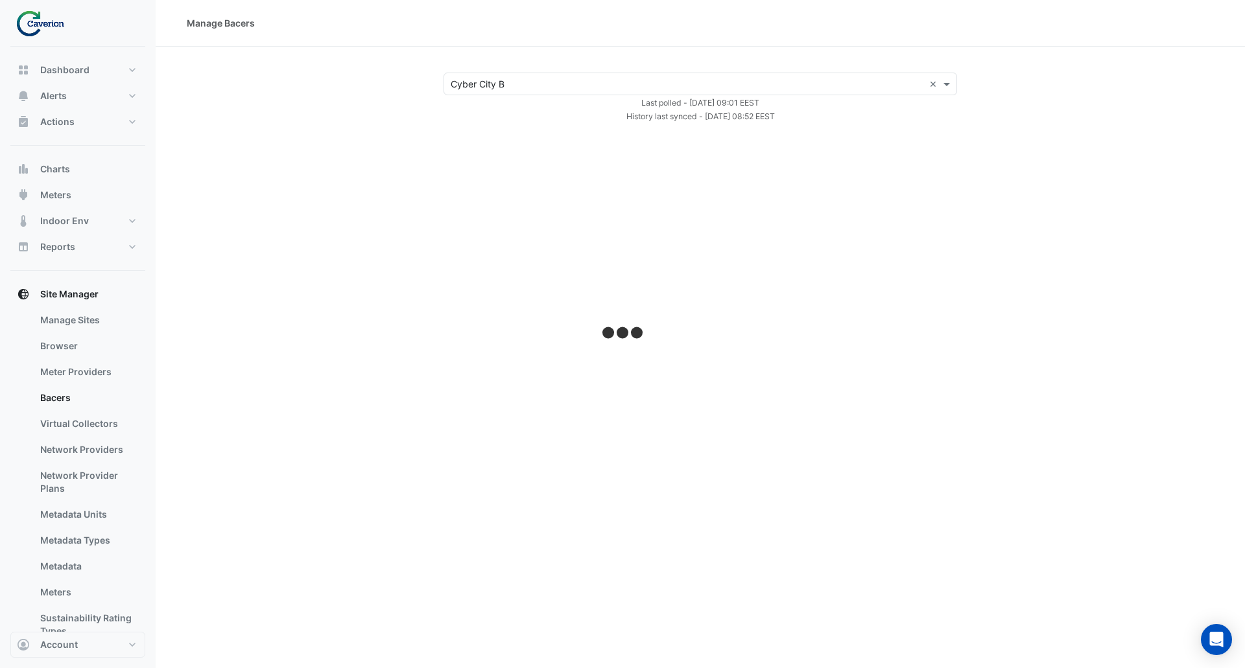
select select "***"
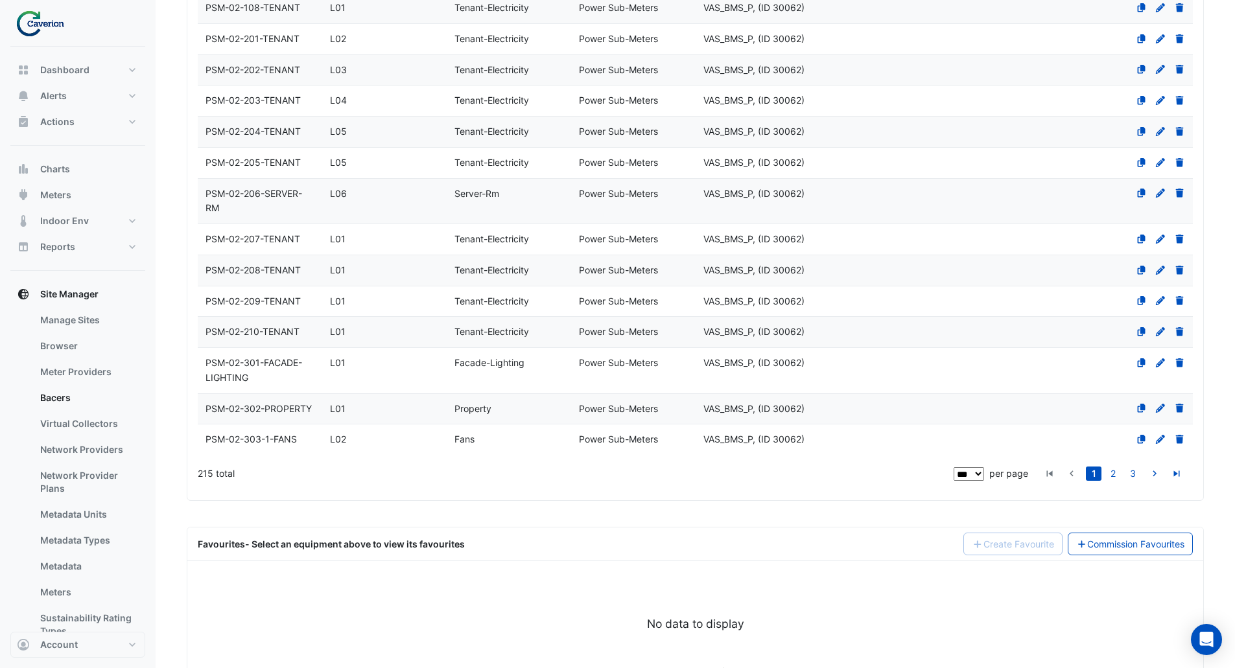
scroll to position [4475, 0]
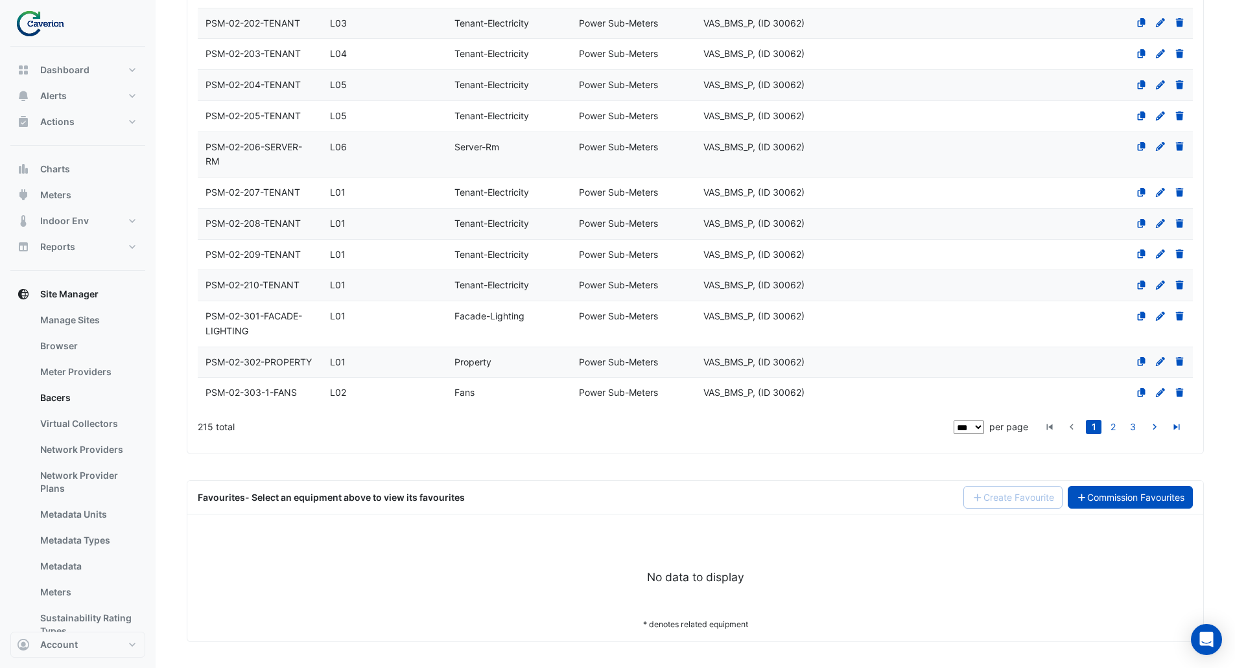
click at [1127, 500] on link "Commission Favourites" at bounding box center [1131, 497] width 126 height 23
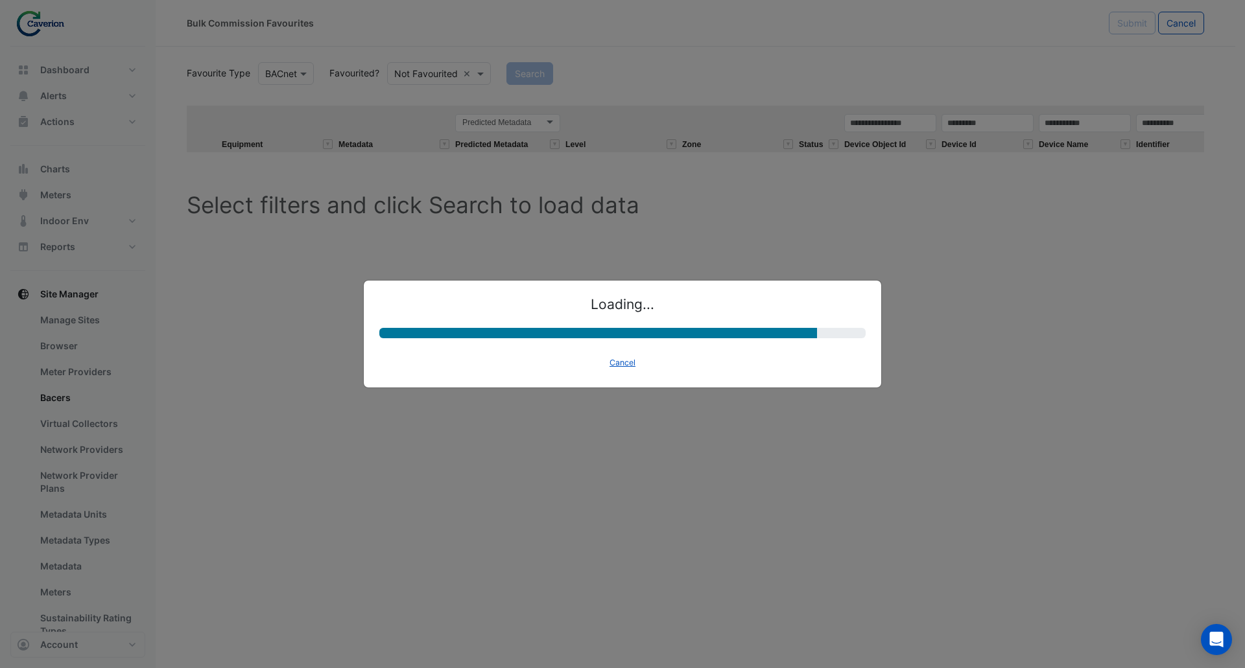
select select "********"
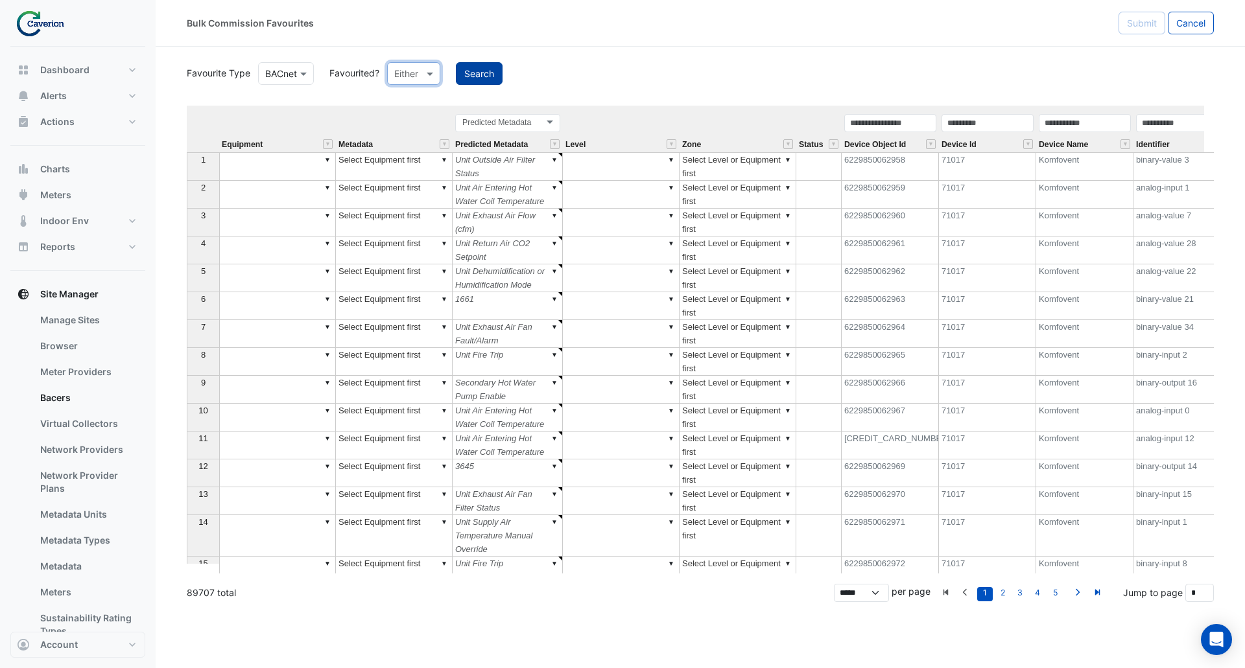
click at [473, 73] on button "Search" at bounding box center [479, 73] width 47 height 23
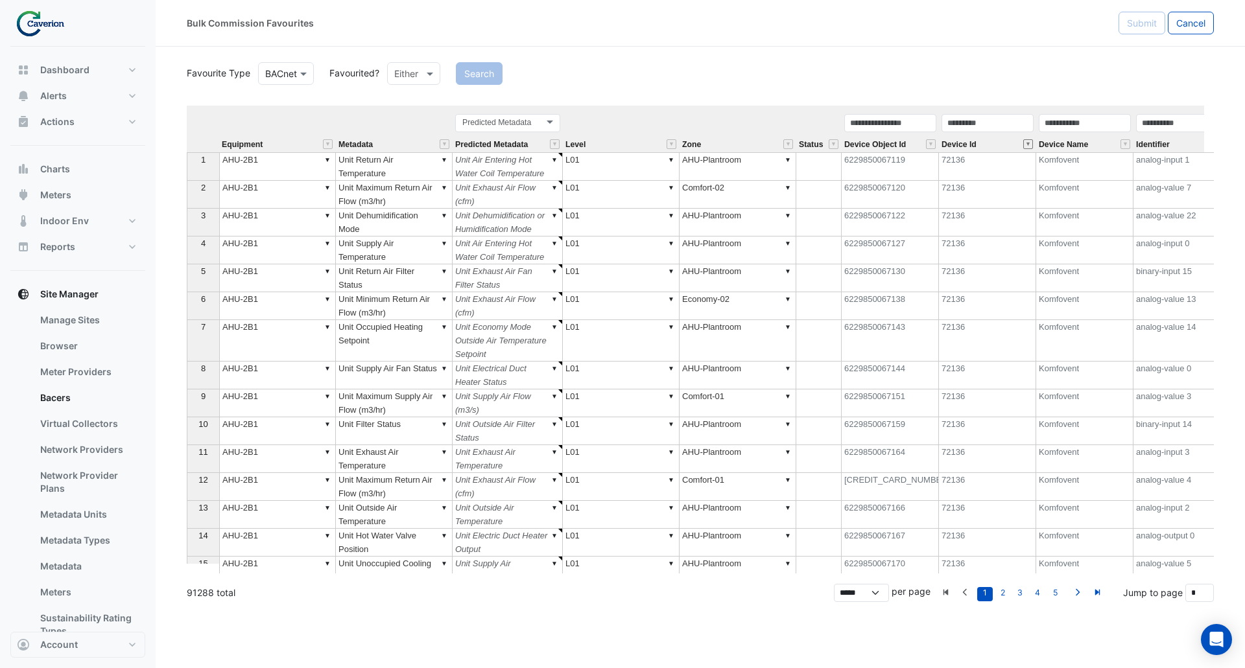
click at [1026, 144] on button "" at bounding box center [1028, 144] width 10 height 10
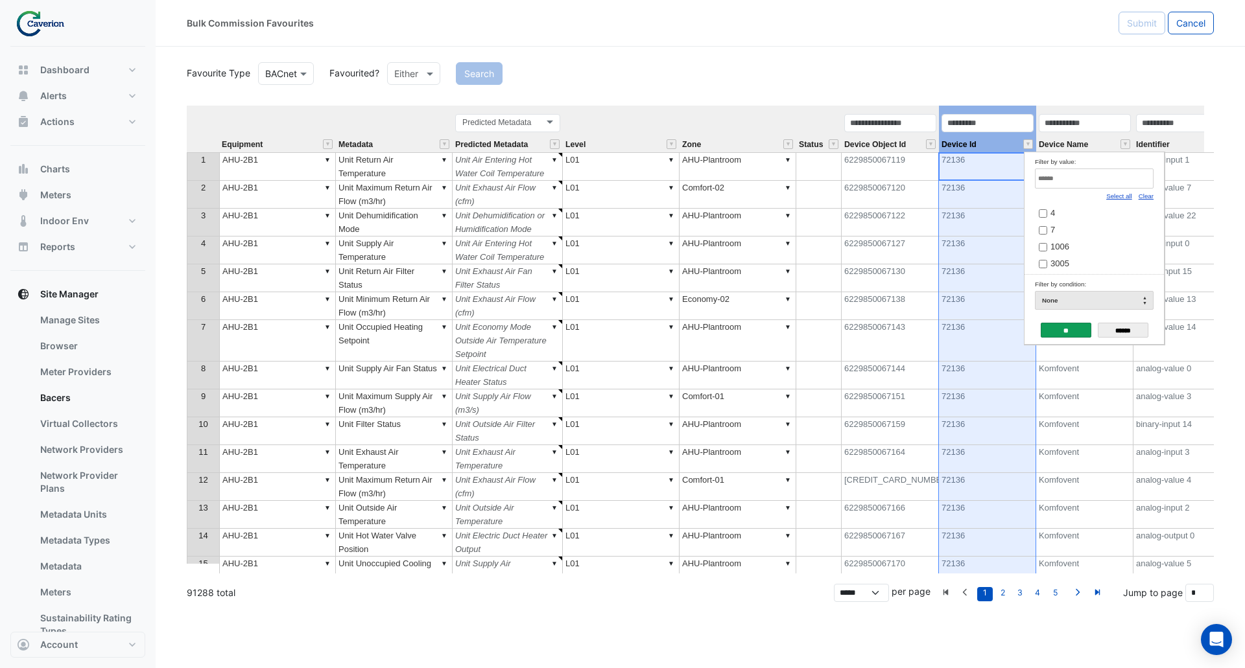
click at [1115, 197] on link "Select all" at bounding box center [1119, 196] width 26 height 7
click at [1117, 196] on link "Select all" at bounding box center [1119, 196] width 26 height 7
click at [1123, 197] on link "Select all" at bounding box center [1119, 196] width 26 height 7
click at [1147, 197] on link "Clear" at bounding box center [1145, 196] width 15 height 7
click at [1097, 177] on input "Filter by value:" at bounding box center [1094, 179] width 119 height 20
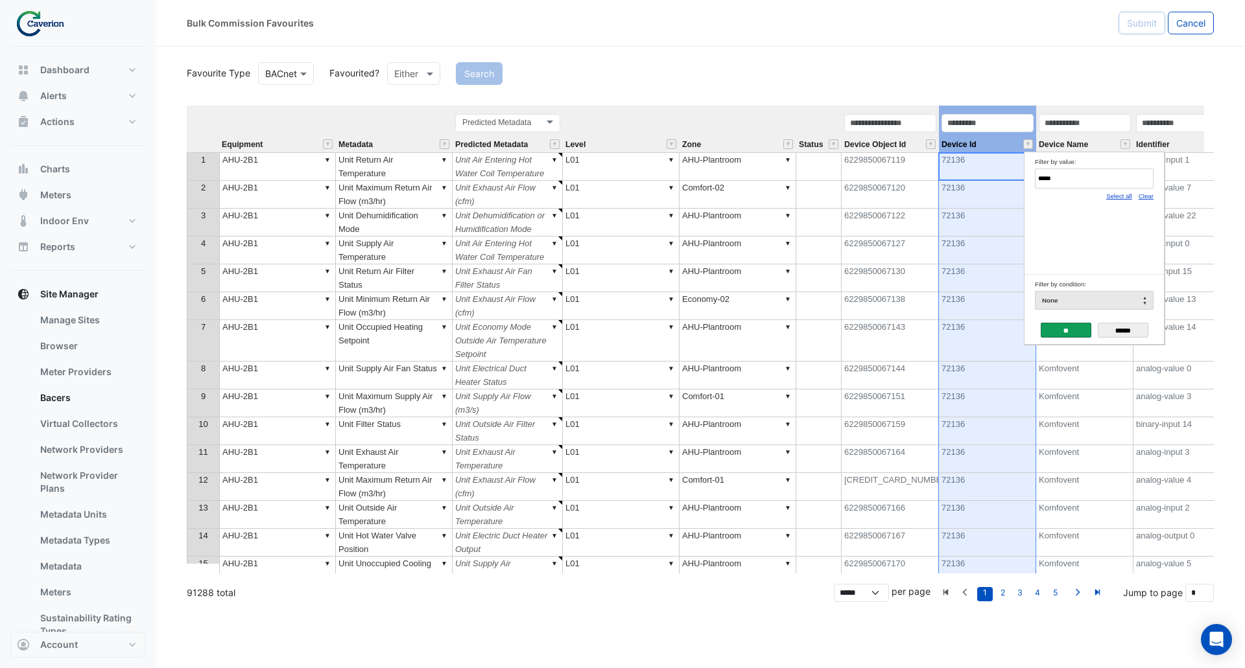
type input "*****"
click at [1063, 332] on input "**" at bounding box center [1066, 330] width 51 height 15
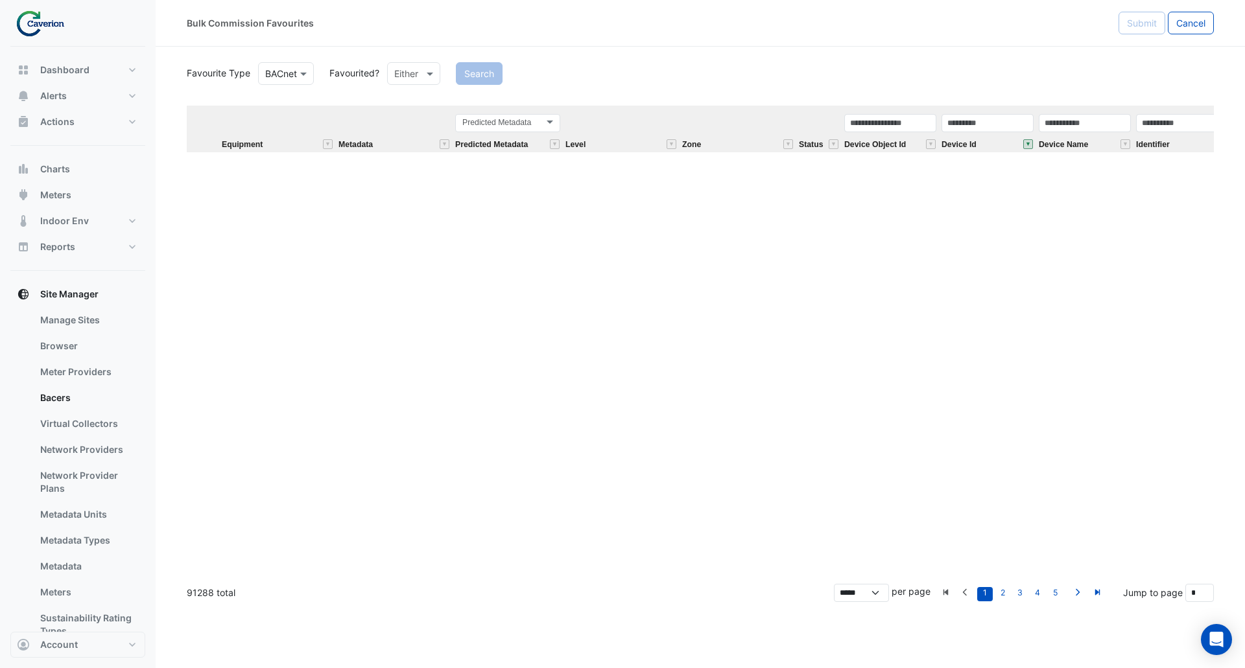
click at [1029, 143] on button "" at bounding box center [1028, 144] width 10 height 10
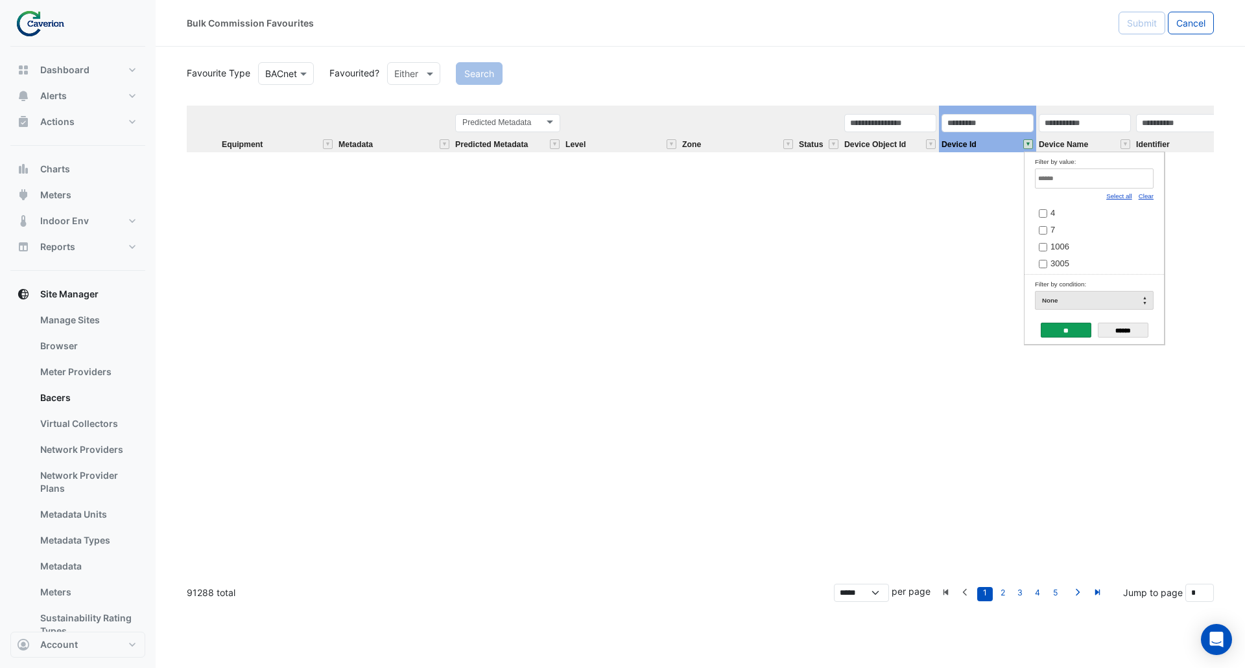
click at [1125, 198] on link "Select all" at bounding box center [1119, 196] width 26 height 7
click at [1057, 333] on input "**" at bounding box center [1066, 330] width 51 height 15
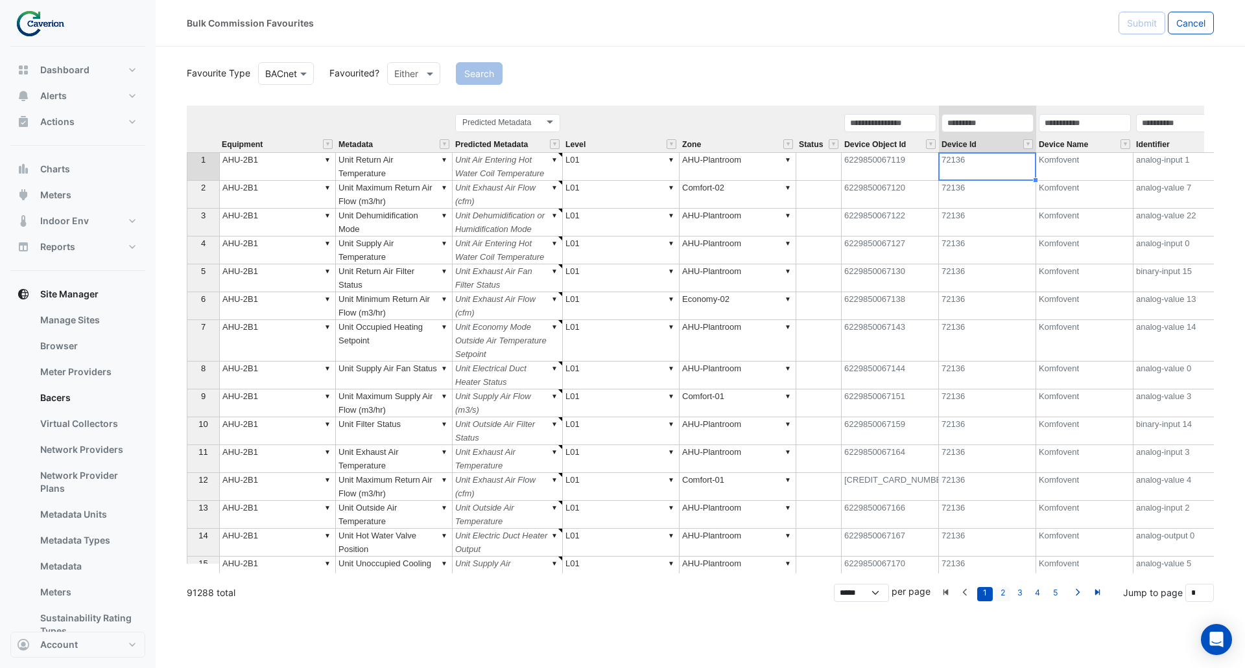
click at [1004, 596] on link "2" at bounding box center [1002, 594] width 16 height 14
type input "*"
click at [1011, 125] on input "text" at bounding box center [987, 123] width 92 height 18
click at [1030, 142] on button "" at bounding box center [1028, 144] width 10 height 10
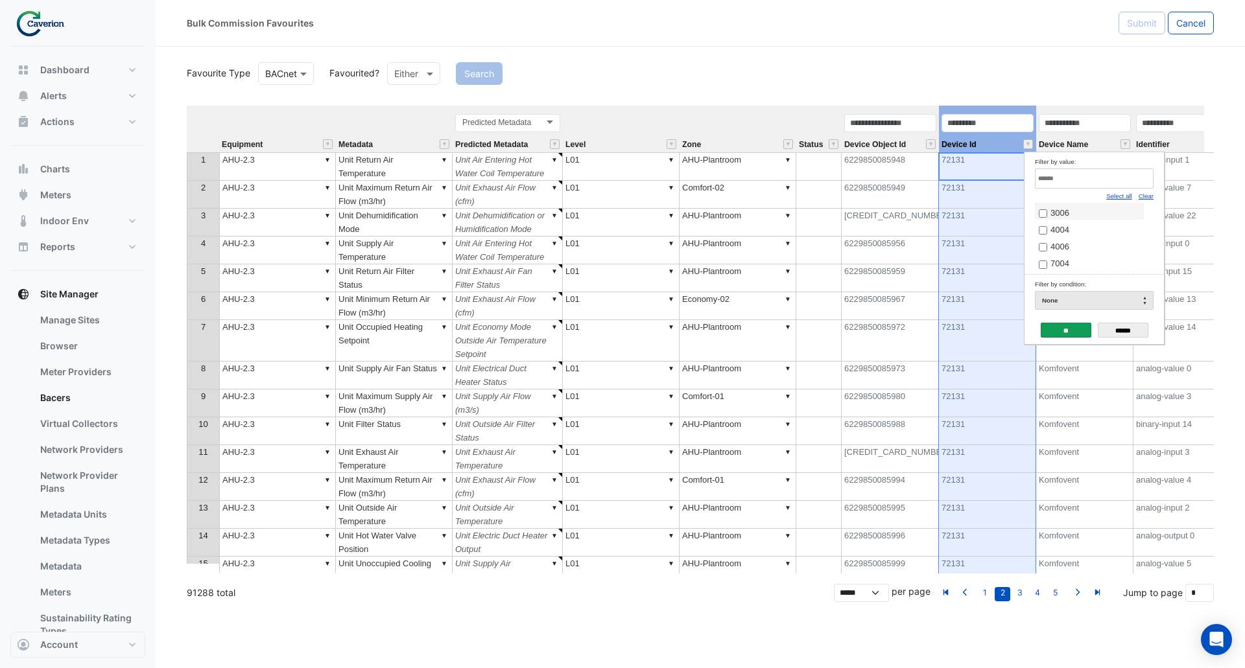
scroll to position [45, 0]
click at [1115, 196] on link "Select all" at bounding box center [1119, 196] width 26 height 7
click at [1148, 195] on link "Clear" at bounding box center [1145, 196] width 15 height 7
click at [1074, 259] on label "72134" at bounding box center [1089, 252] width 101 height 14
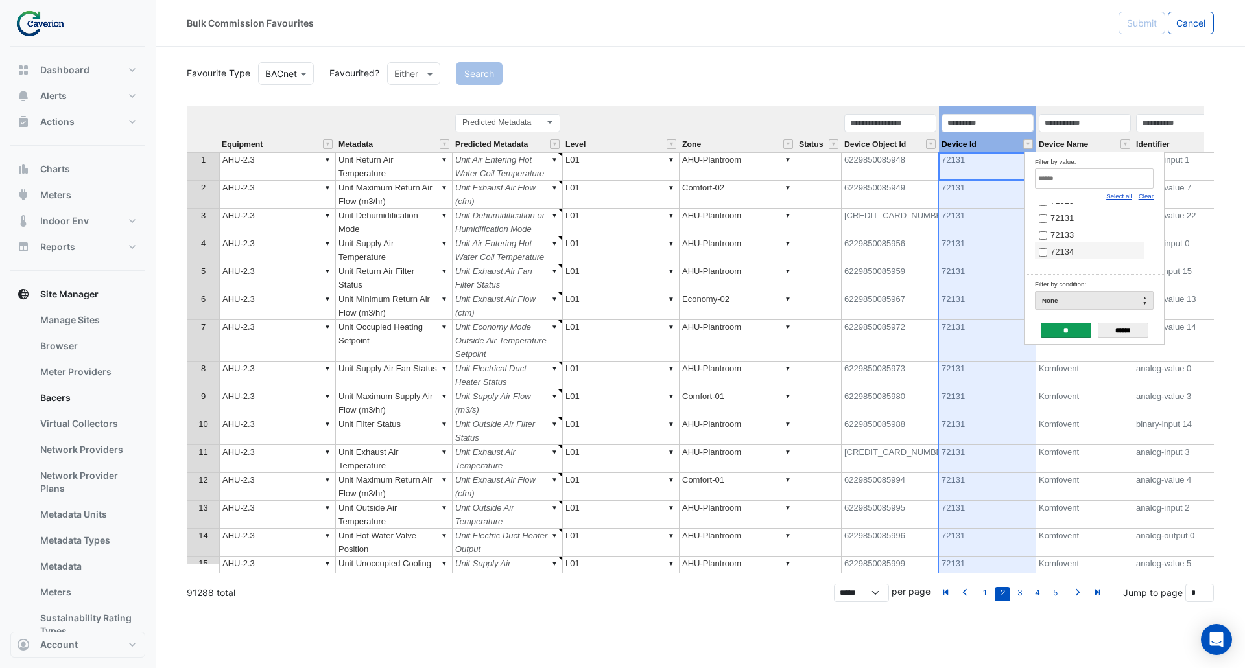
scroll to position [369, 0]
click at [1075, 331] on input "**" at bounding box center [1066, 330] width 51 height 15
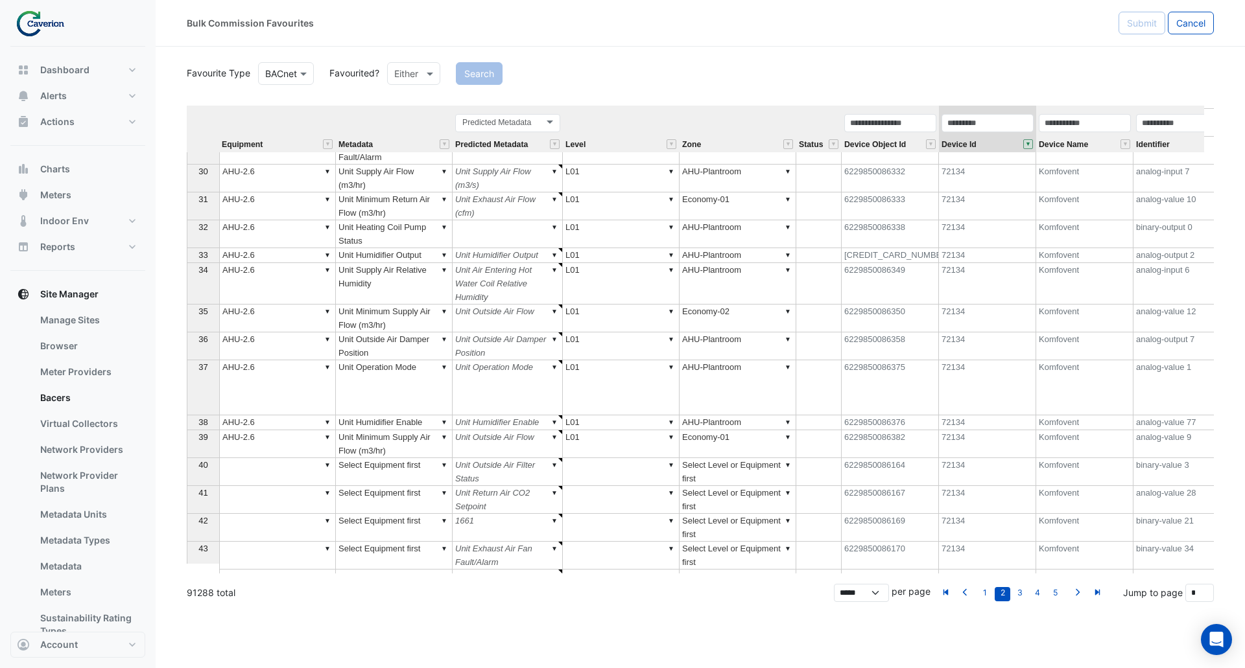
scroll to position [843, 0]
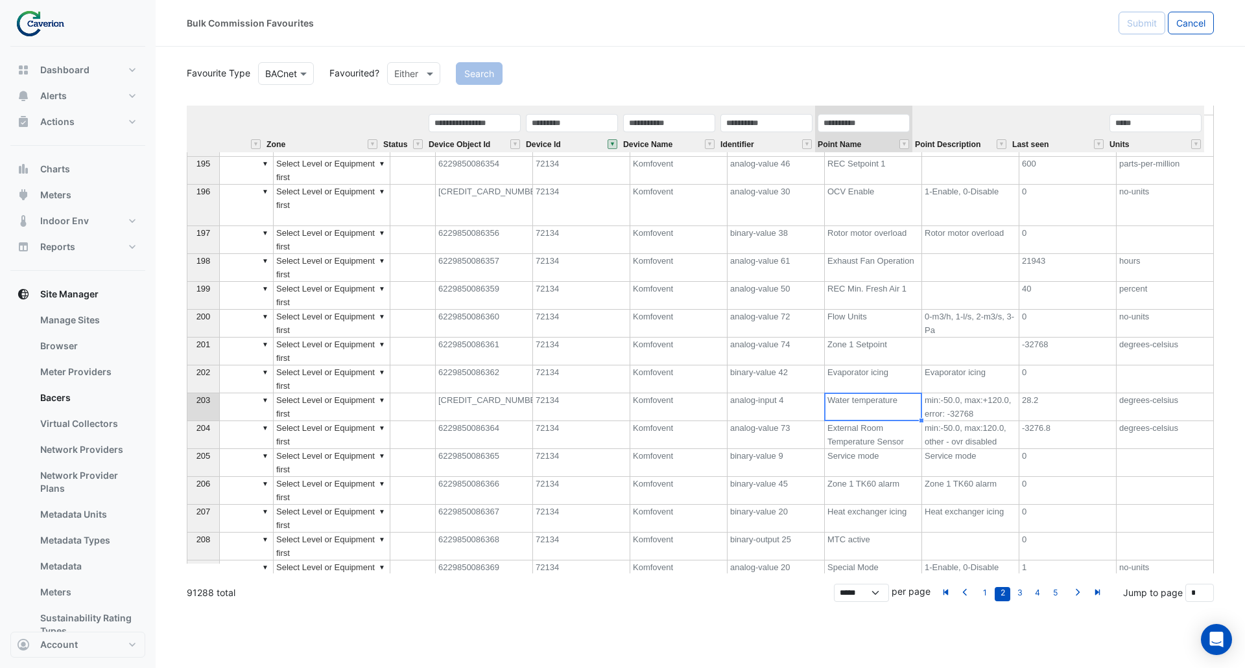
drag, startPoint x: 891, startPoint y: 401, endPoint x: 832, endPoint y: 405, distance: 59.2
click at [832, 405] on td "Water temperature" at bounding box center [873, 408] width 97 height 28
click at [749, 625] on div "Bulk Commission Favourites Submit Cancel Favourite Type Favourite Type BACnet F…" at bounding box center [700, 334] width 1089 height 668
click at [849, 436] on td "External Room Temperature Sensor" at bounding box center [873, 435] width 97 height 28
click at [862, 401] on td "Water temperature" at bounding box center [873, 408] width 97 height 28
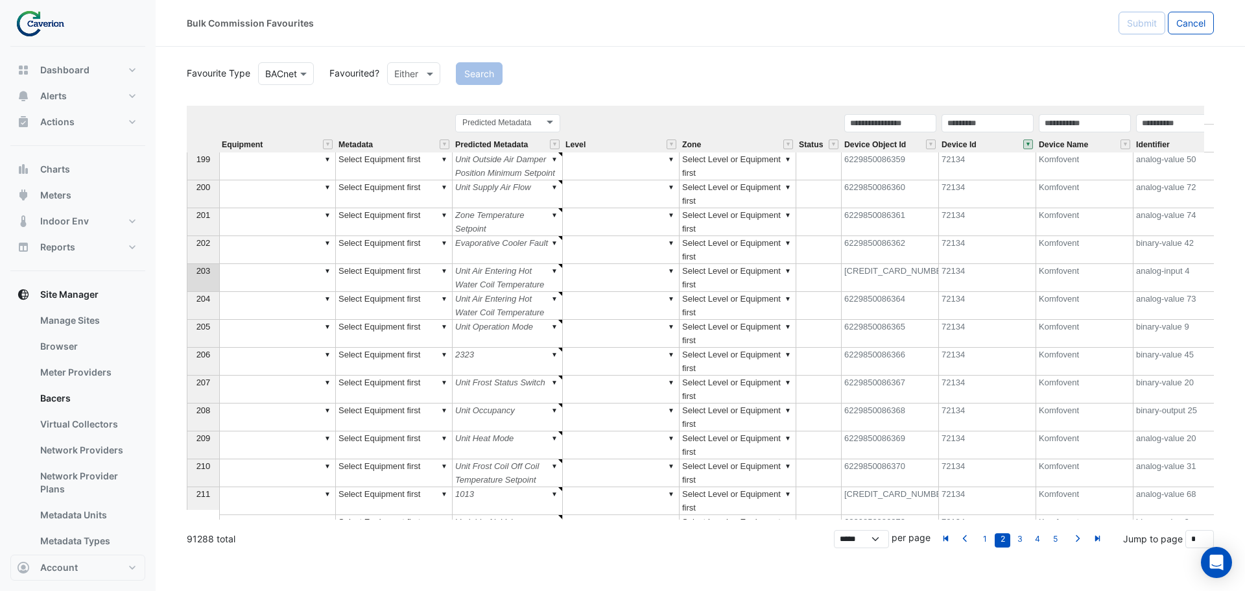
click at [331, 271] on div "Equipment Metadata Predicted Metadata Level Zone Status Device Object Id Device…" at bounding box center [700, 313] width 1027 height 414
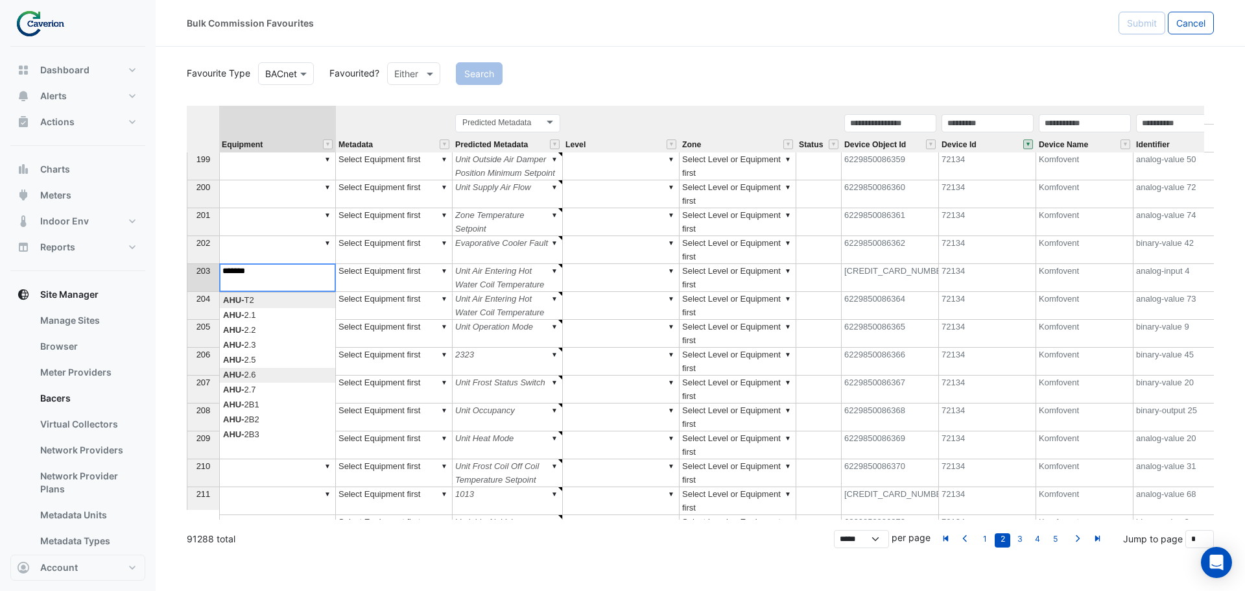
click at [279, 375] on div "Equipment Metadata Predicted Metadata Level Zone Status Device Object Id Device…" at bounding box center [700, 313] width 1027 height 414
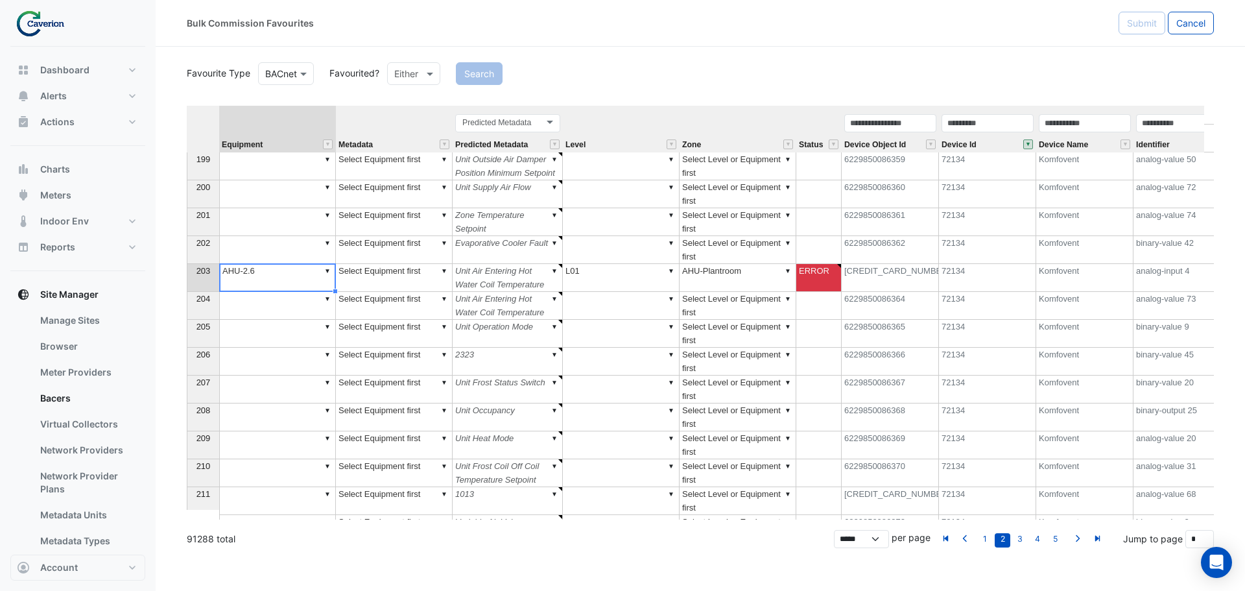
type textarea "*******"
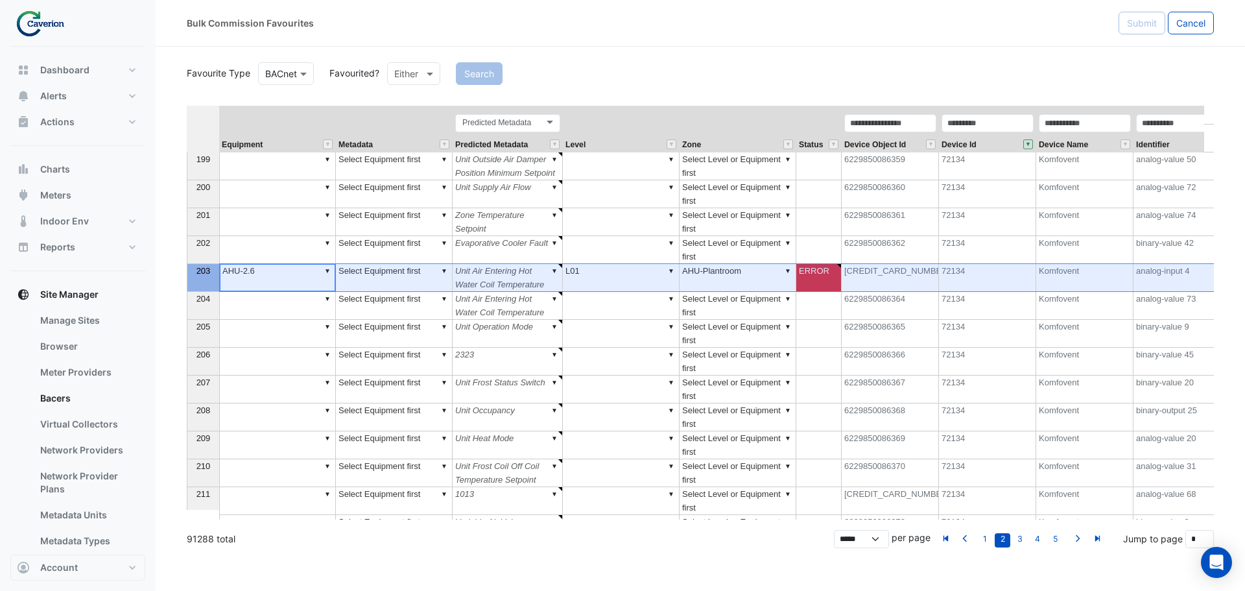
click at [204, 276] on div "203" at bounding box center [203, 271] width 27 height 14
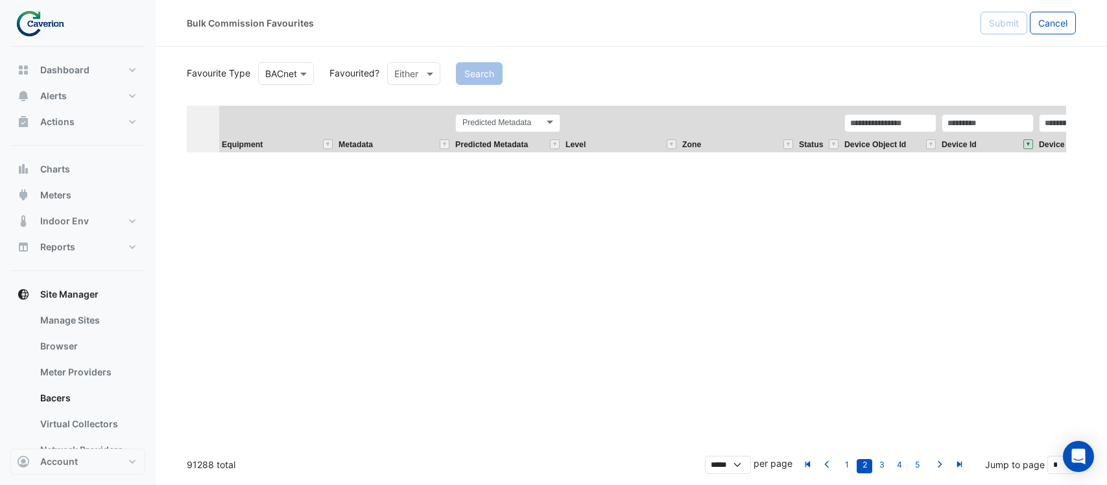
select select "********"
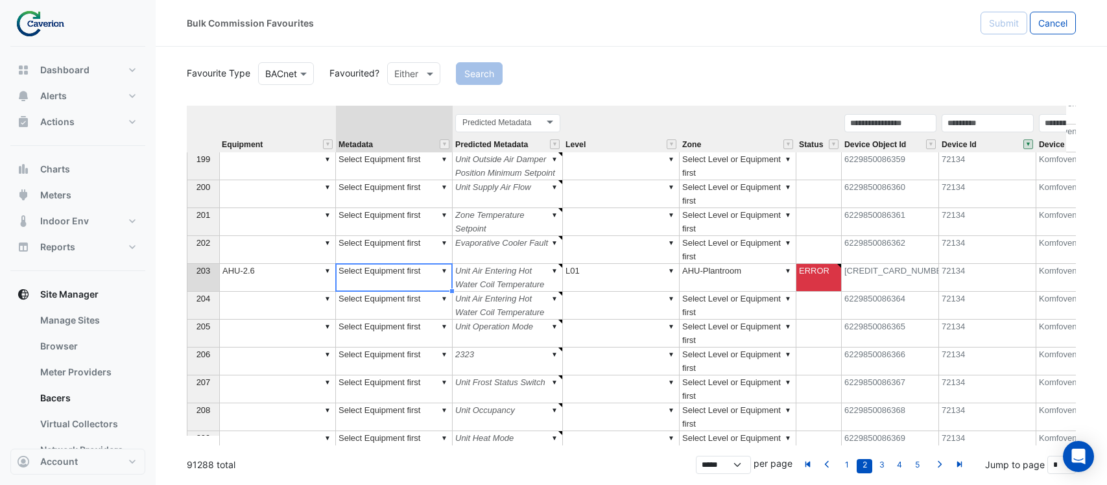
click at [443, 270] on td "▼ Select Equipment first" at bounding box center [394, 278] width 117 height 28
click at [443, 270] on div "Equipment Metadata Predicted Metadata Level Zone Status Device Object Id Device…" at bounding box center [631, 276] width 889 height 340
drag, startPoint x: 443, startPoint y: 270, endPoint x: 281, endPoint y: 259, distance: 162.4
click at [281, 259] on div "Equipment Metadata Predicted Metadata Level Zone Status Device Object Id Device…" at bounding box center [631, 276] width 889 height 340
type textarea "**********"
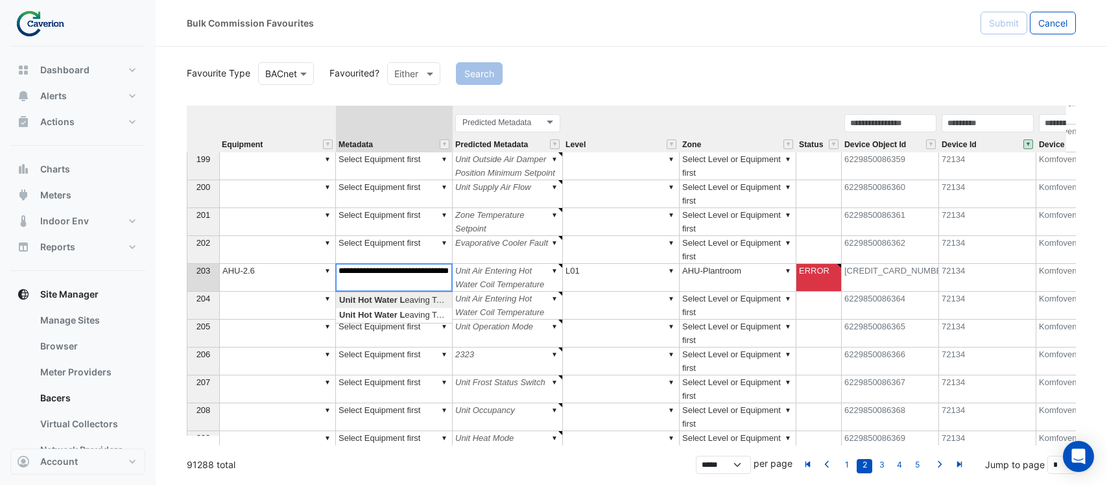
click at [374, 300] on div "Equipment Metadata Predicted Metadata Level Zone Status Device Object Id Device…" at bounding box center [631, 276] width 889 height 340
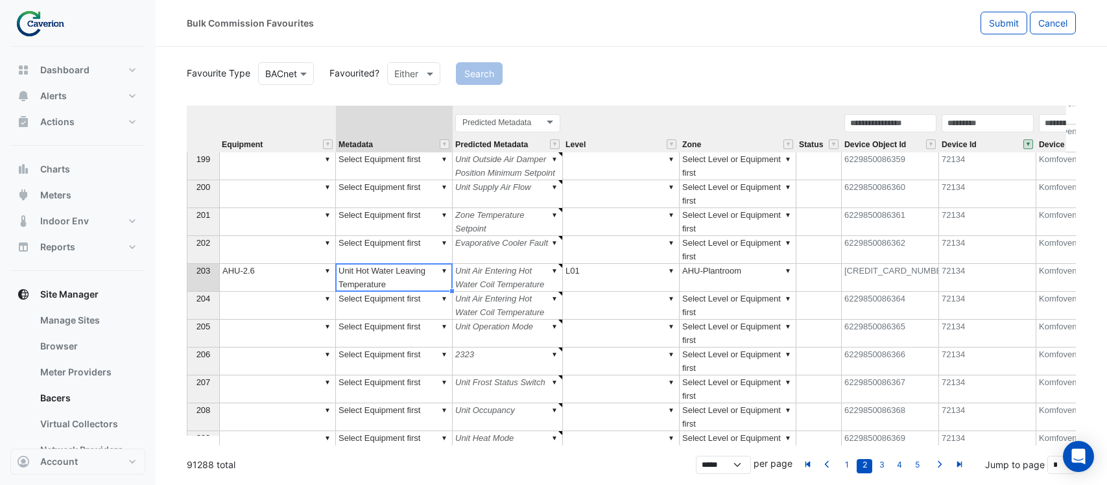
type textarea "******"
type textarea "**********"
click at [992, 29] on button "Submit" at bounding box center [1003, 23] width 47 height 23
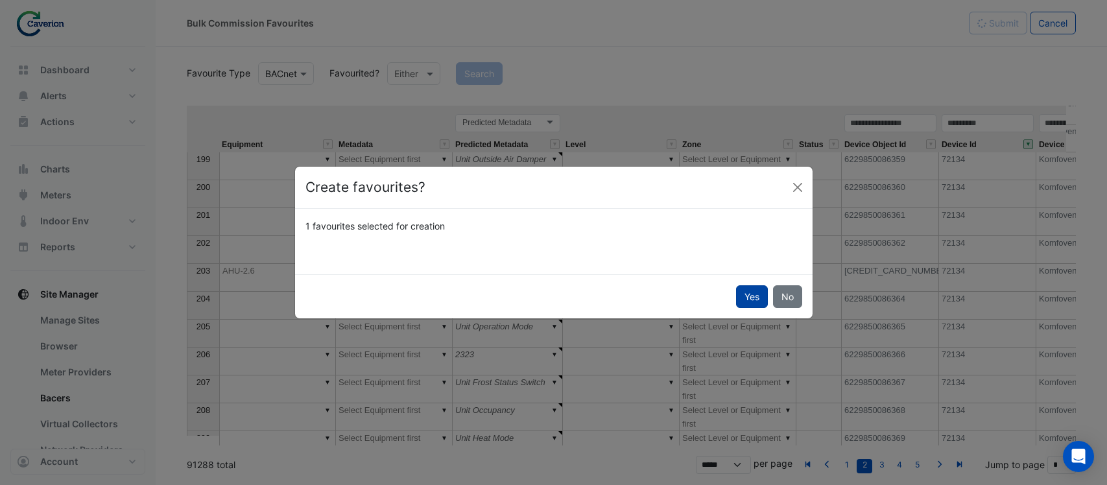
click at [758, 298] on button "Yes" at bounding box center [752, 296] width 32 height 23
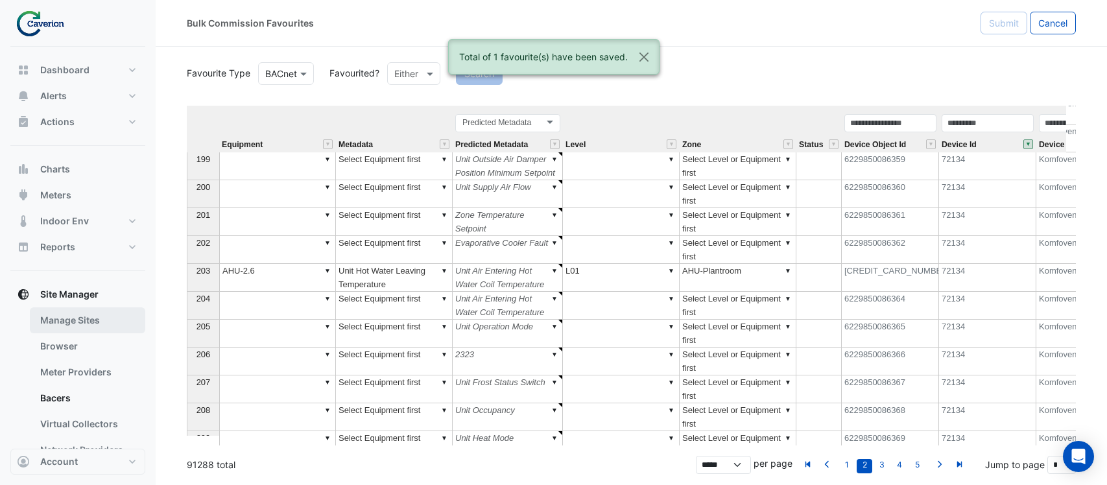
click at [75, 321] on link "Manage Sites" at bounding box center [87, 320] width 115 height 26
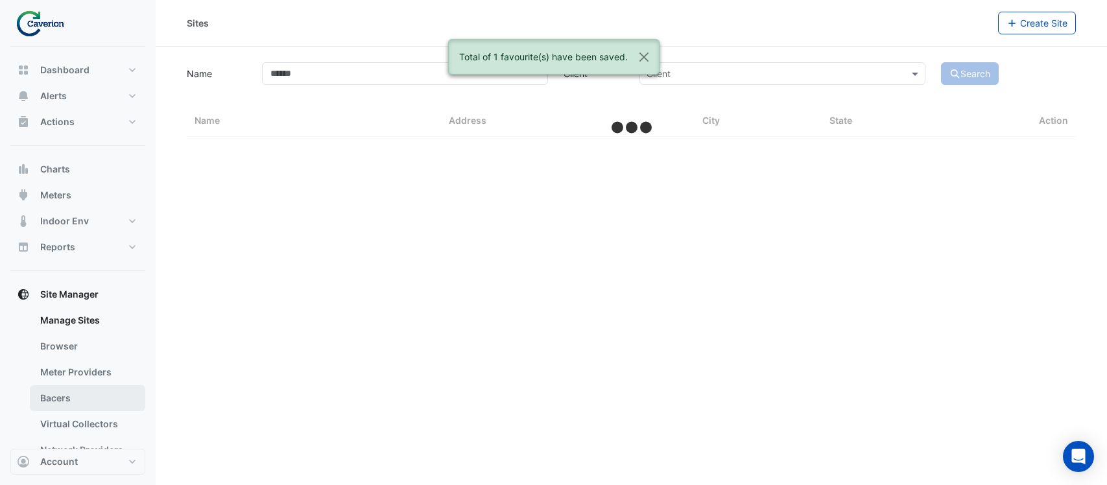
select select "***"
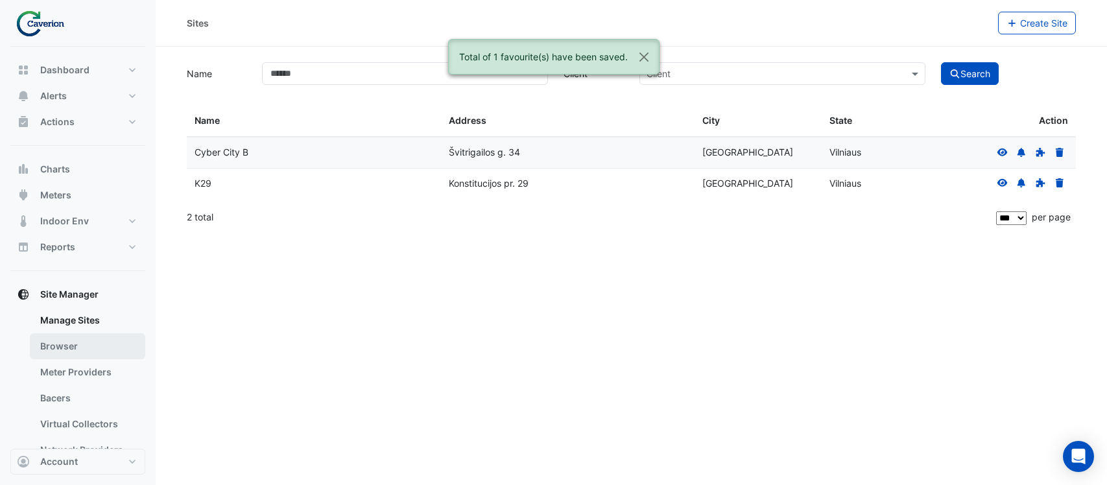
click at [69, 342] on link "Browser" at bounding box center [87, 346] width 115 height 26
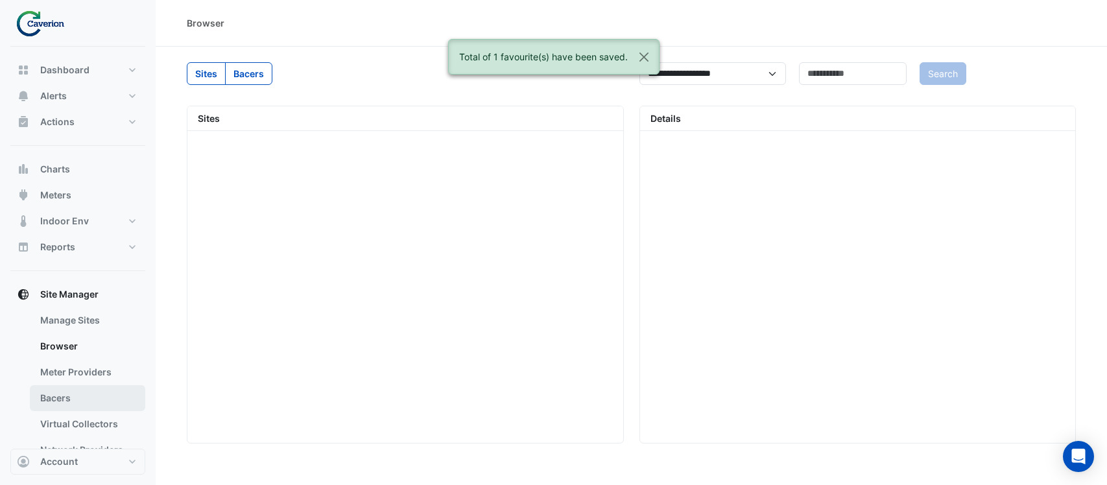
click at [57, 402] on link "Bacers" at bounding box center [87, 398] width 115 height 26
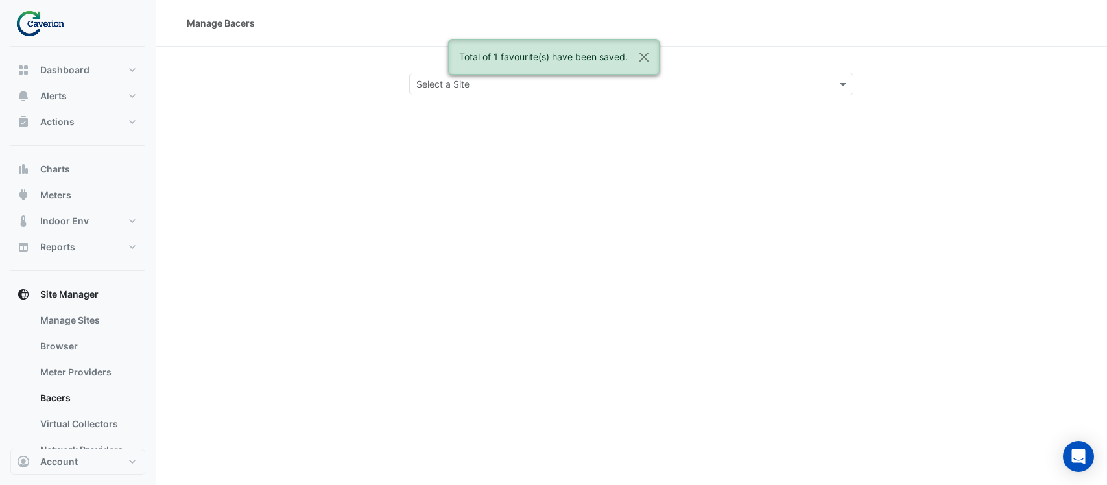
click at [655, 84] on div "Total of 1 favourite(s) have been saved." at bounding box center [553, 62] width 211 height 46
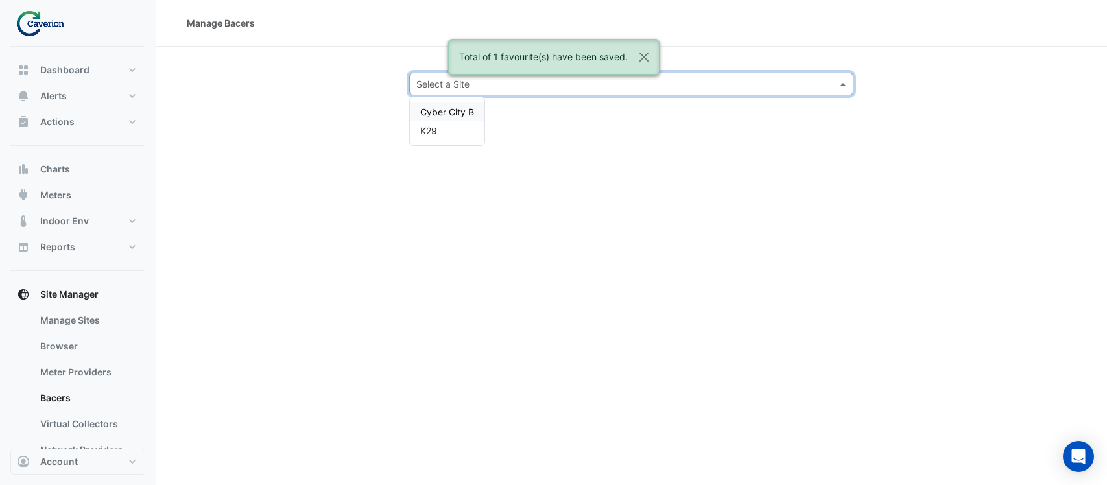
click at [705, 85] on input "text" at bounding box center [618, 85] width 405 height 14
click at [438, 115] on span "Cyber City B" at bounding box center [447, 111] width 54 height 11
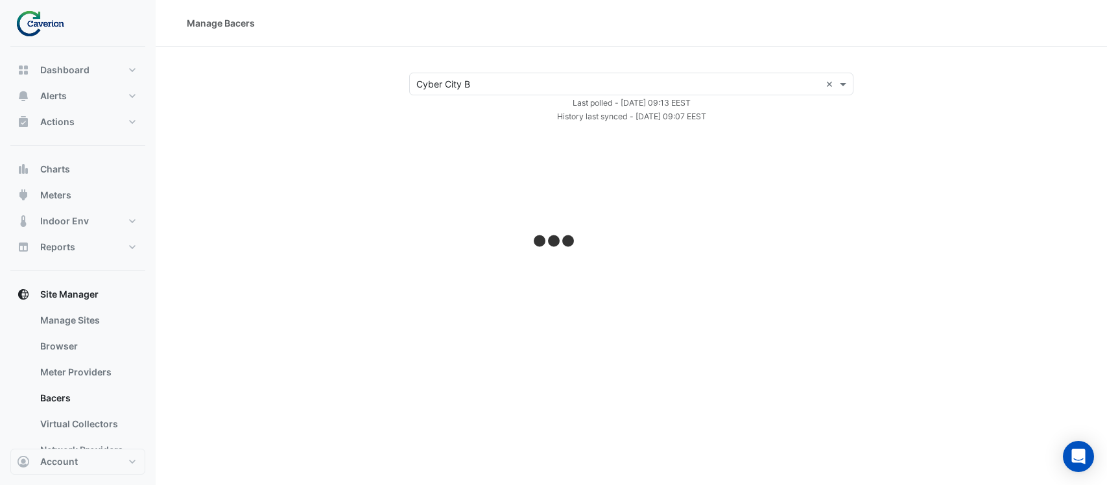
select select "***"
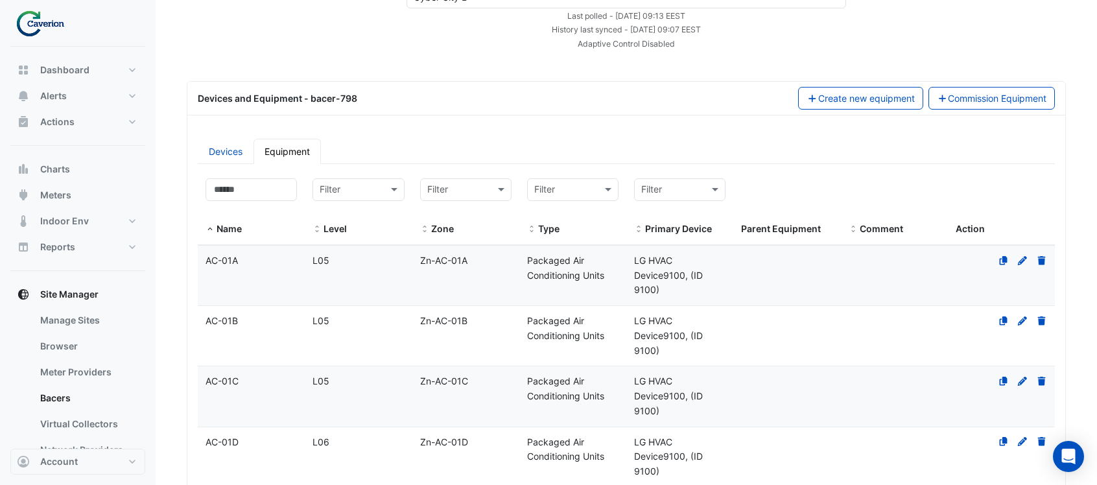
scroll to position [65, 0]
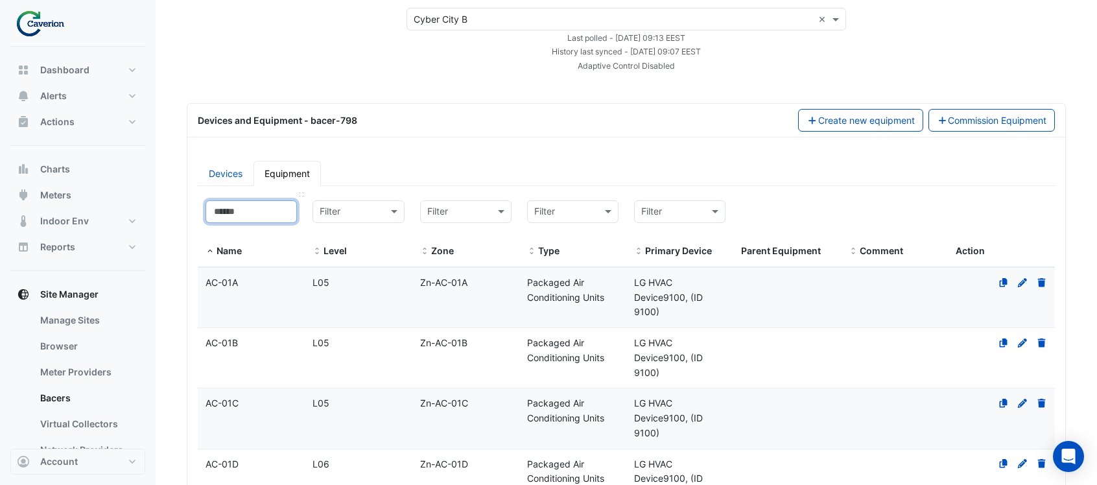
click at [235, 204] on input at bounding box center [251, 211] width 91 height 23
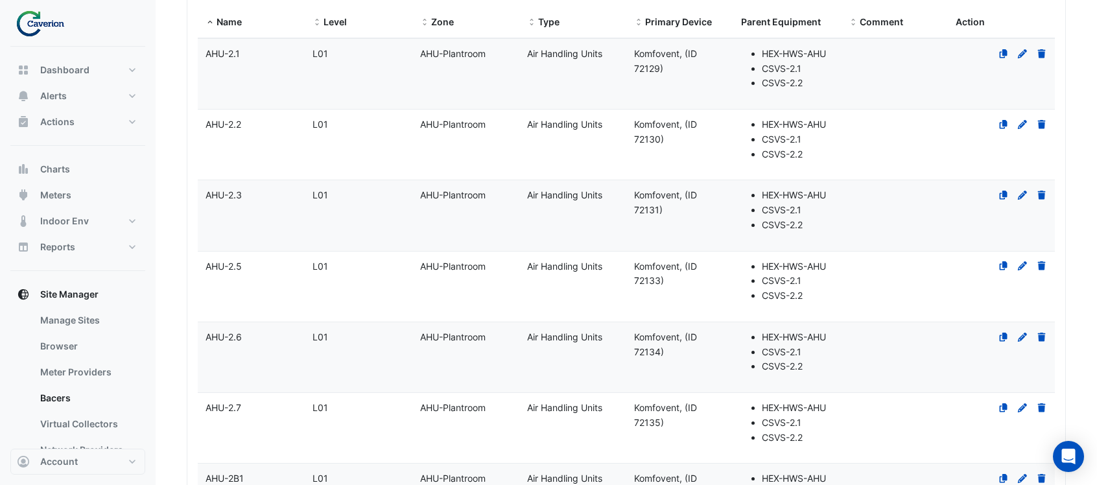
scroll to position [324, 0]
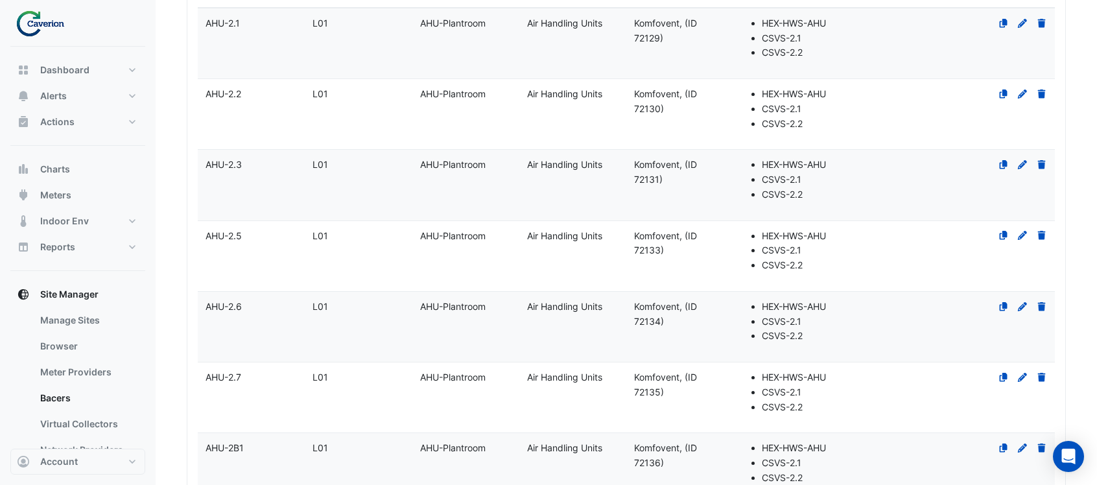
type input "***"
click at [262, 323] on datatable-body-cell "Name AHU-2.6" at bounding box center [251, 327] width 107 height 70
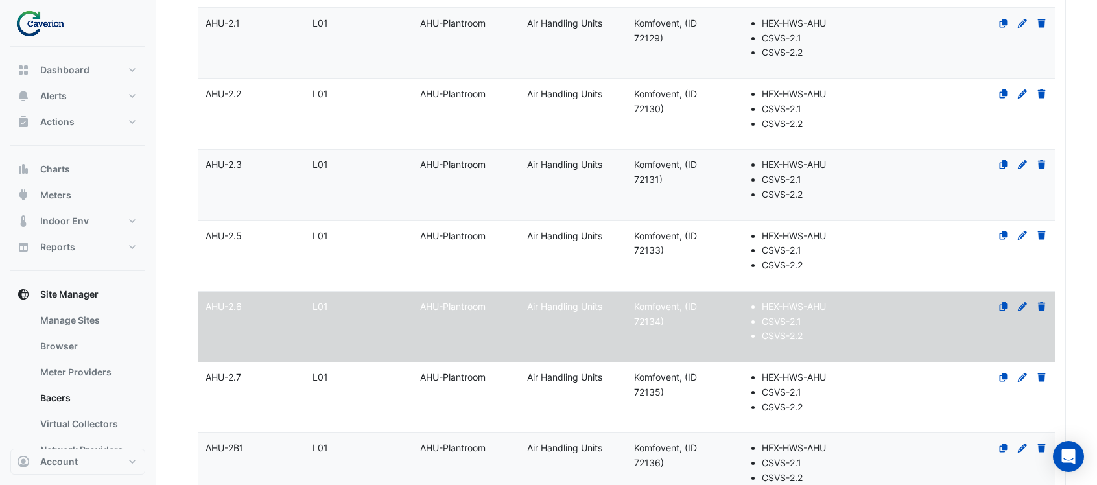
select select "***"
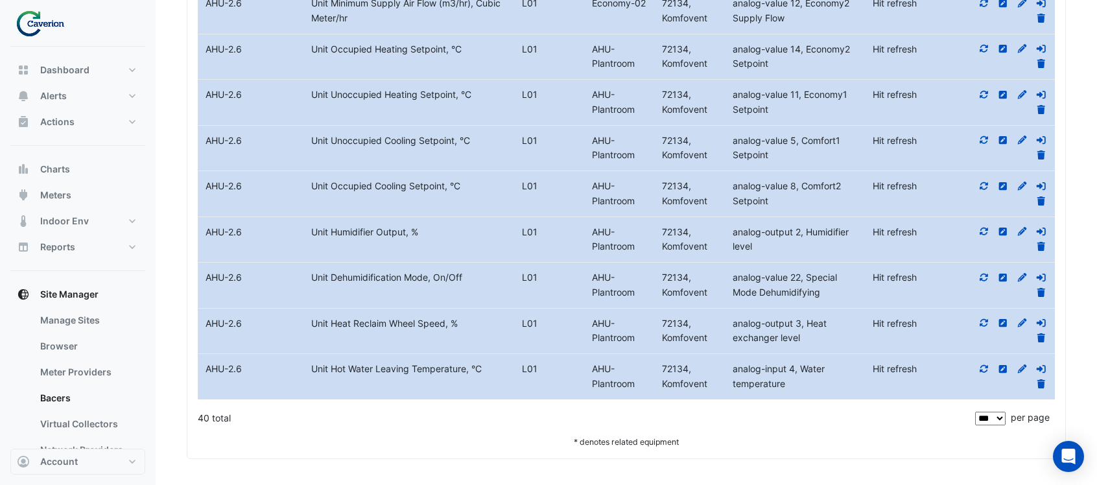
scroll to position [2819, 0]
click at [982, 364] on icon at bounding box center [984, 368] width 12 height 9
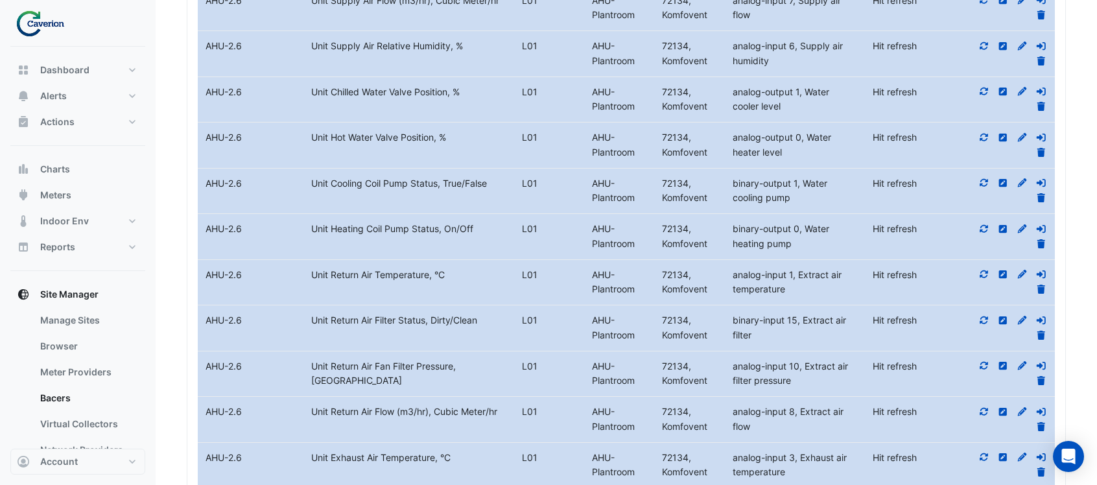
scroll to position [1847, 0]
drag, startPoint x: 311, startPoint y: 106, endPoint x: 466, endPoint y: 108, distance: 155.6
click at [466, 100] on div "Unit Chilled Water Valve Position, %" at bounding box center [408, 93] width 211 height 15
copy div "Unit Chilled Water Valve Position, %"
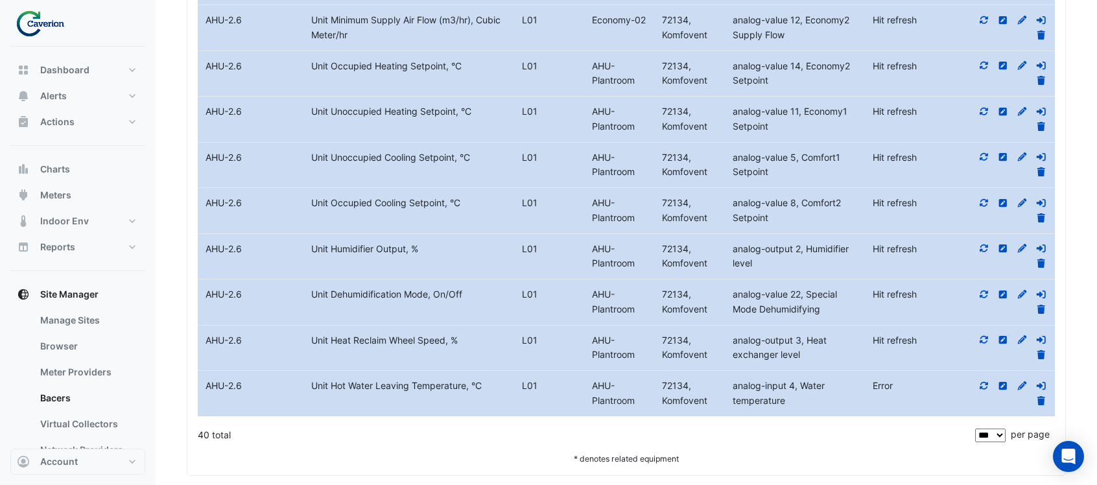
scroll to position [2819, 0]
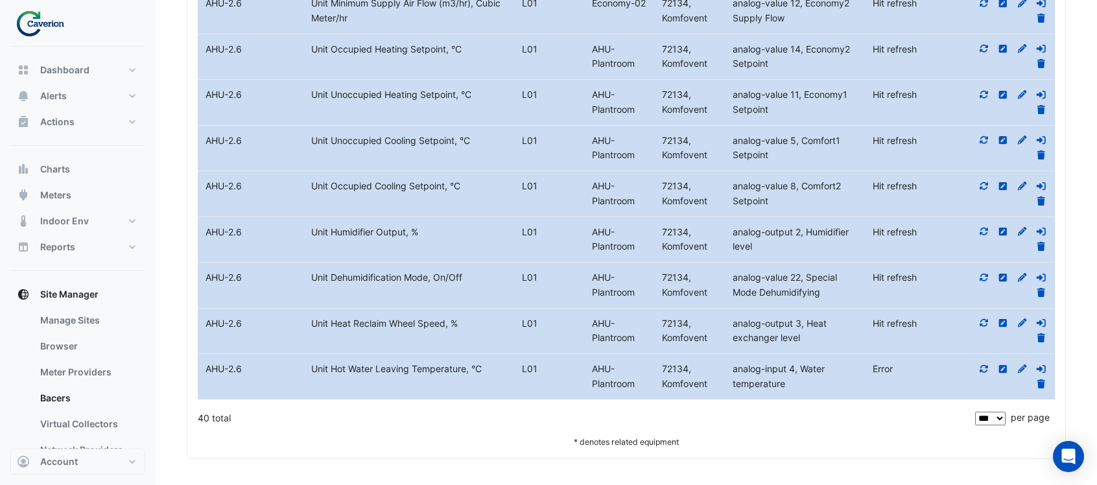
drag, startPoint x: 486, startPoint y: 367, endPoint x: 310, endPoint y: 394, distance: 177.7
click at [310, 394] on datatable-body-cell "Metadata Unit Hot Water Leaving Temperature, °C" at bounding box center [408, 376] width 211 height 45
copy div "Unit Hot Water Leaving Temperature, °C"
click at [985, 369] on icon at bounding box center [984, 368] width 12 height 9
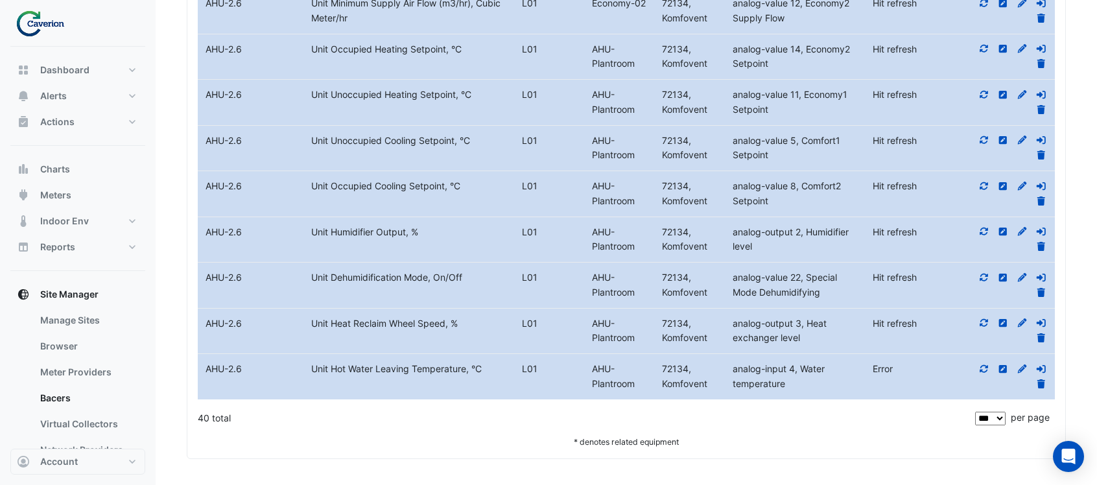
click at [979, 371] on icon at bounding box center [984, 368] width 12 height 9
click at [983, 368] on icon at bounding box center [984, 368] width 12 height 9
click at [980, 326] on icon at bounding box center [984, 323] width 8 height 8
click at [980, 278] on icon at bounding box center [984, 278] width 8 height 8
click at [980, 368] on icon at bounding box center [984, 368] width 12 height 9
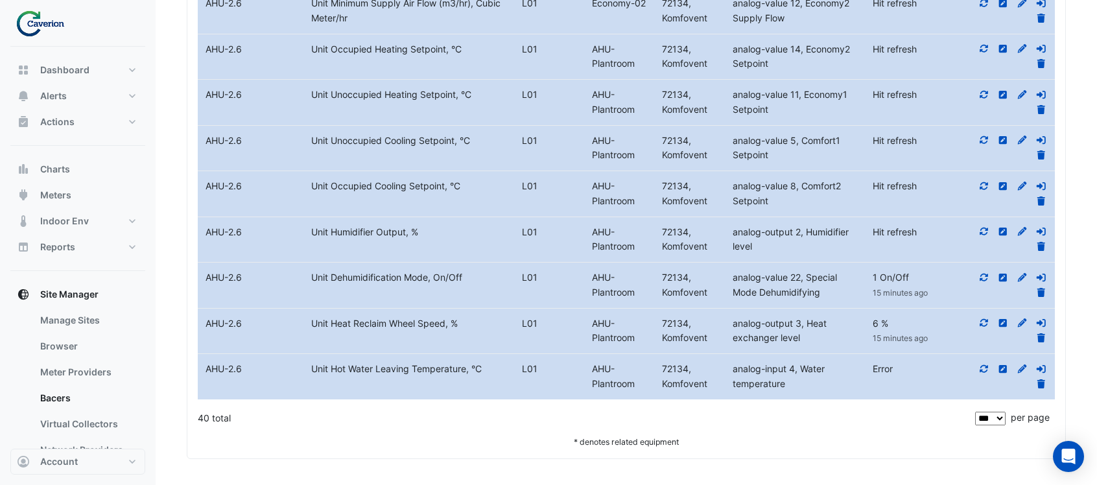
click at [981, 366] on icon at bounding box center [984, 368] width 12 height 9
click at [982, 366] on icon at bounding box center [984, 369] width 8 height 8
